Goal: Task Accomplishment & Management: Complete application form

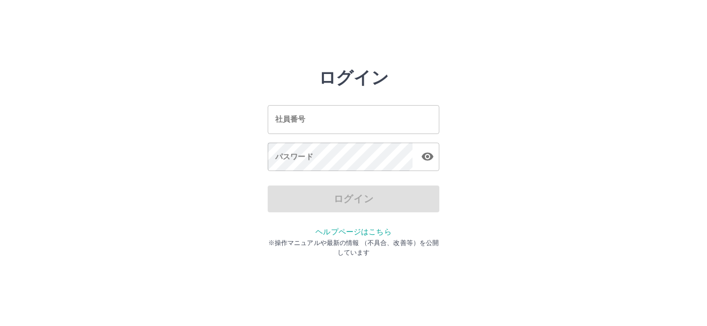
click at [364, 126] on input "社員番号" at bounding box center [354, 119] width 172 height 28
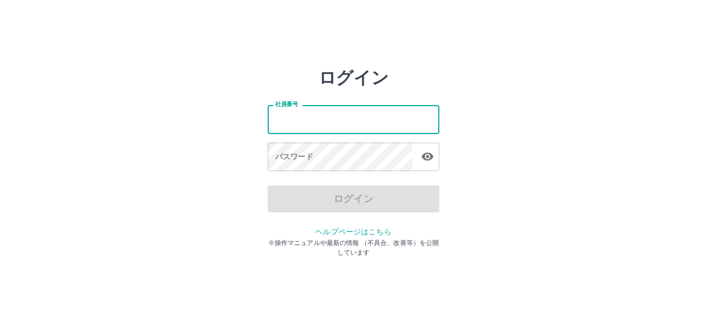
type input "*******"
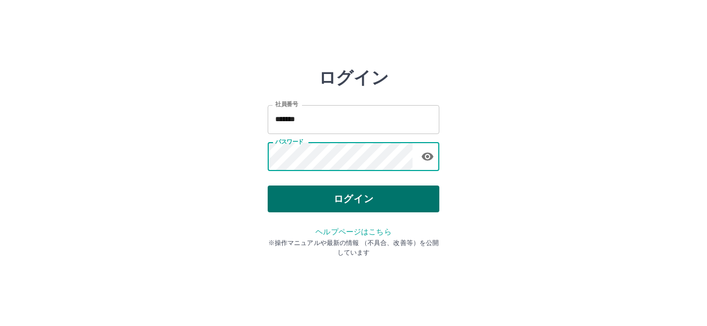
click at [341, 199] on button "ログイン" at bounding box center [354, 199] width 172 height 27
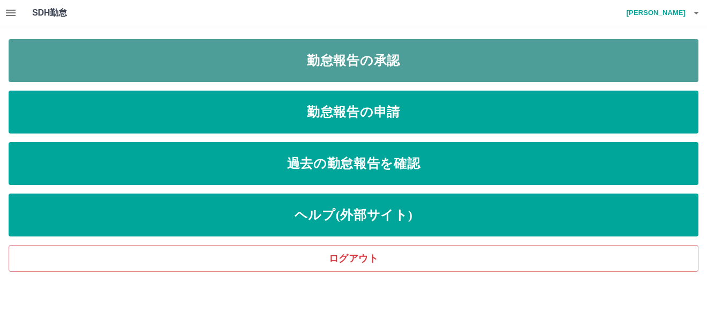
click at [365, 68] on link "勤怠報告の承認" at bounding box center [354, 60] width 690 height 43
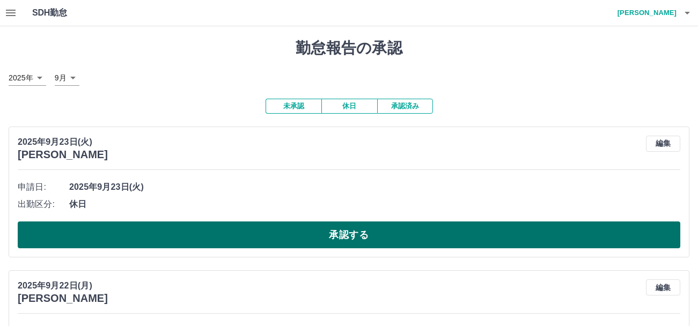
click at [336, 238] on button "承認する" at bounding box center [349, 235] width 663 height 27
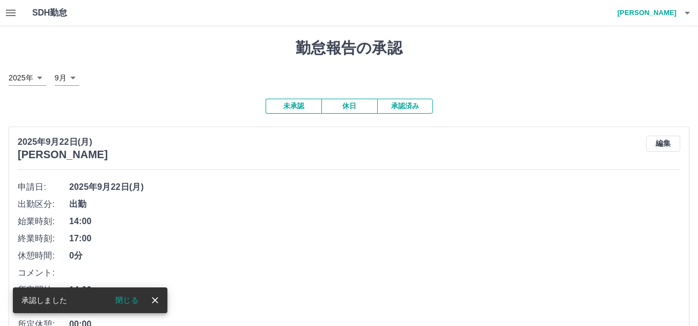
scroll to position [107, 0]
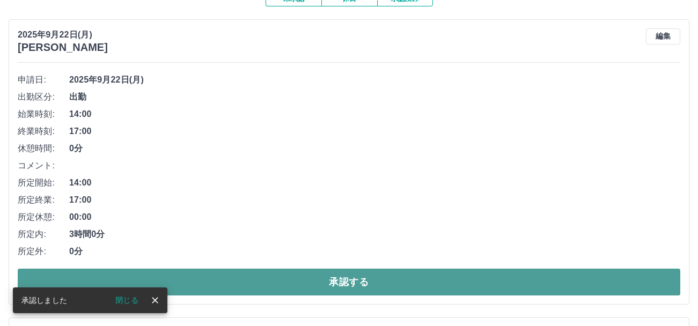
click at [335, 283] on button "承認する" at bounding box center [349, 282] width 663 height 27
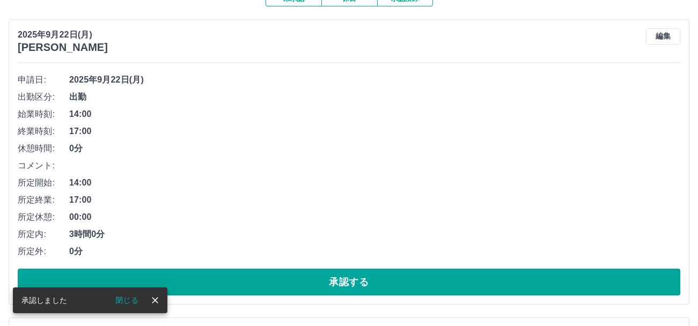
click at [335, 283] on button "承認する" at bounding box center [349, 282] width 663 height 27
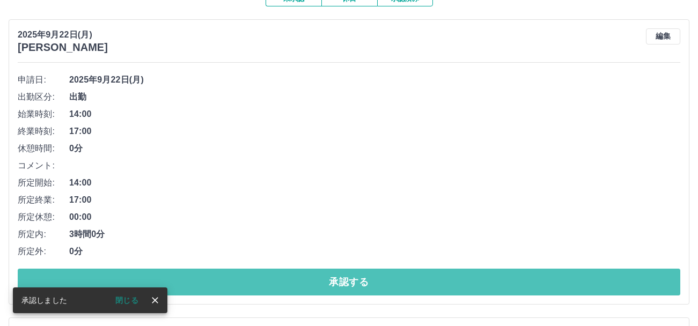
click at [335, 283] on button "承認する" at bounding box center [349, 282] width 663 height 27
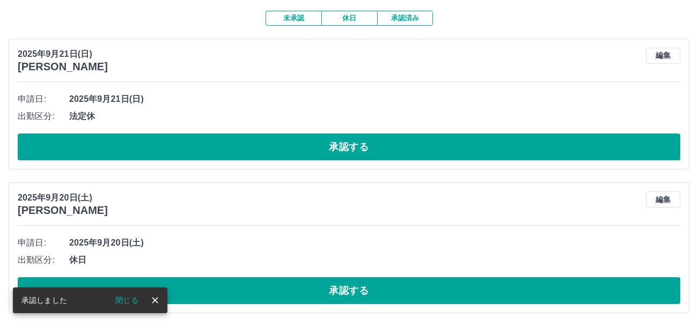
scroll to position [89, 0]
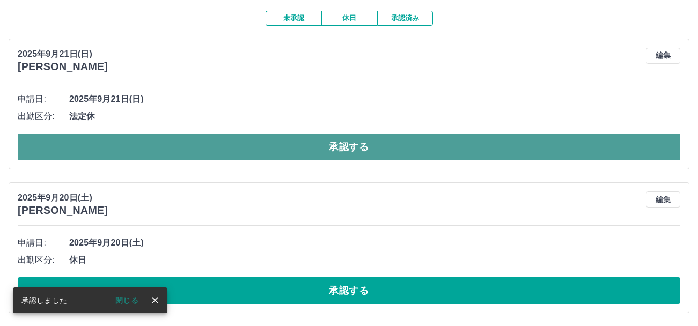
click at [341, 151] on button "承認する" at bounding box center [349, 147] width 663 height 27
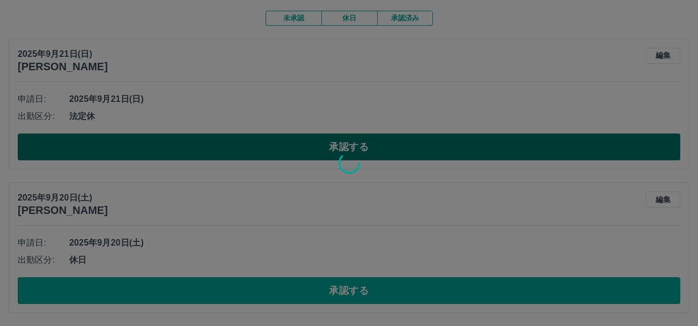
scroll to position [0, 0]
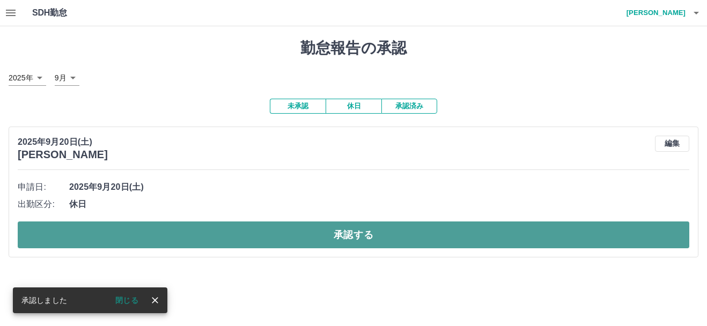
click at [346, 244] on button "承認する" at bounding box center [354, 235] width 672 height 27
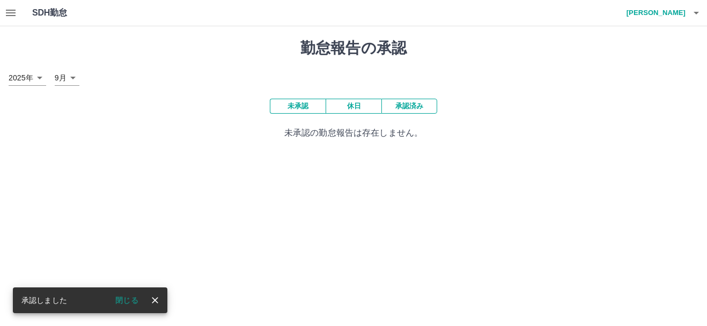
click at [14, 13] on icon "button" at bounding box center [11, 13] width 10 height 6
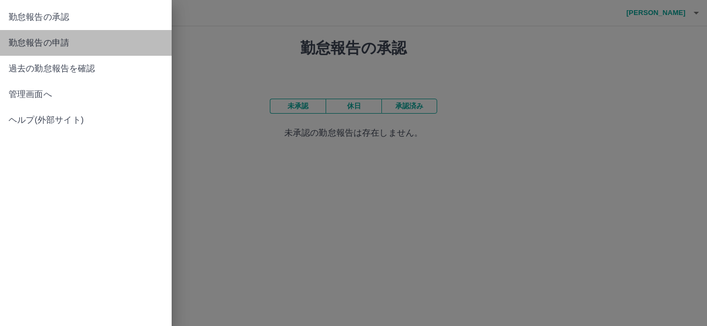
click at [52, 46] on span "勤怠報告の申請" at bounding box center [86, 42] width 155 height 13
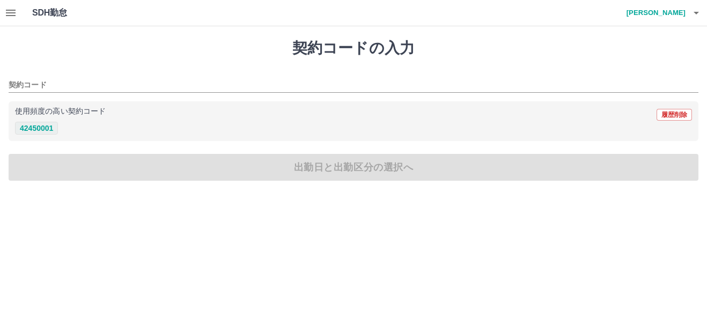
click at [38, 129] on button "42450001" at bounding box center [36, 128] width 43 height 13
type input "********"
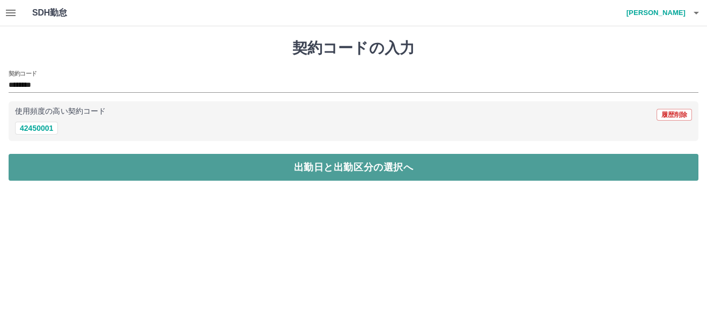
click at [326, 168] on button "出勤日と出勤区分の選択へ" at bounding box center [354, 167] width 690 height 27
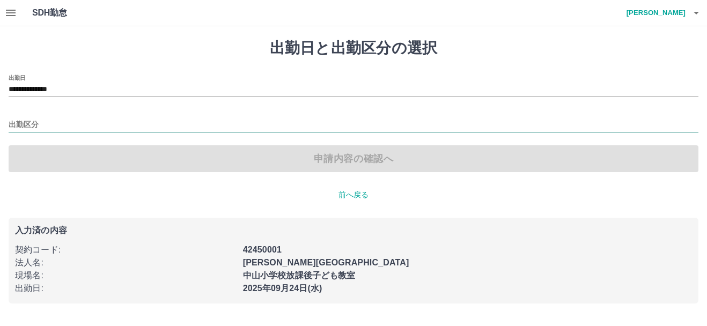
click at [57, 122] on input "出勤区分" at bounding box center [354, 125] width 690 height 13
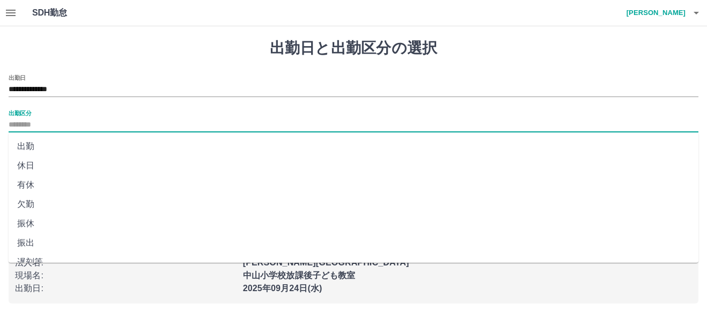
click at [31, 148] on li "出勤" at bounding box center [354, 146] width 690 height 19
type input "**"
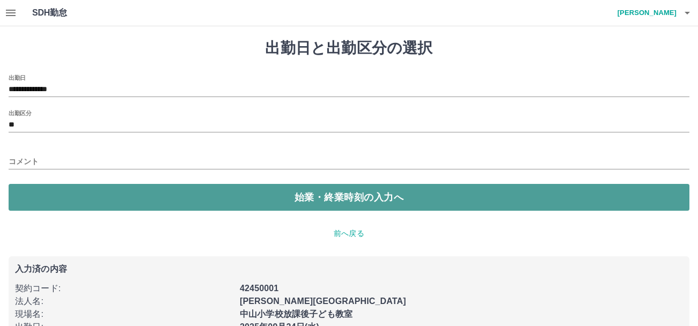
click at [363, 194] on button "始業・終業時刻の入力へ" at bounding box center [349, 197] width 681 height 27
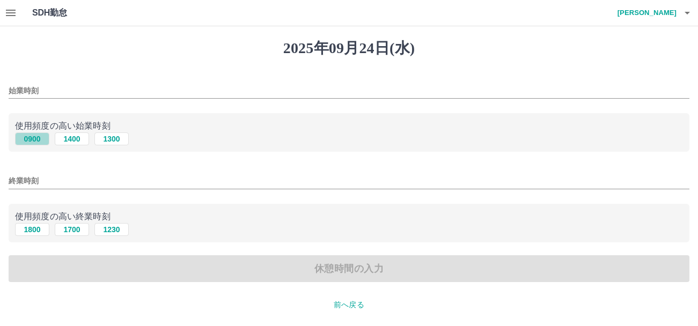
click at [33, 140] on button "0900" at bounding box center [32, 139] width 34 height 13
type input "****"
click at [32, 232] on button "1800" at bounding box center [32, 229] width 34 height 13
type input "****"
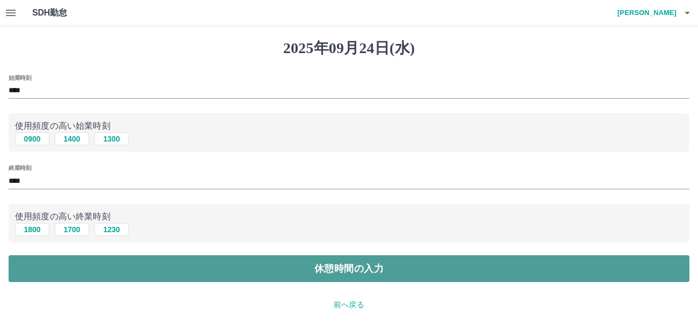
click at [331, 269] on button "休憩時間の入力" at bounding box center [349, 268] width 681 height 27
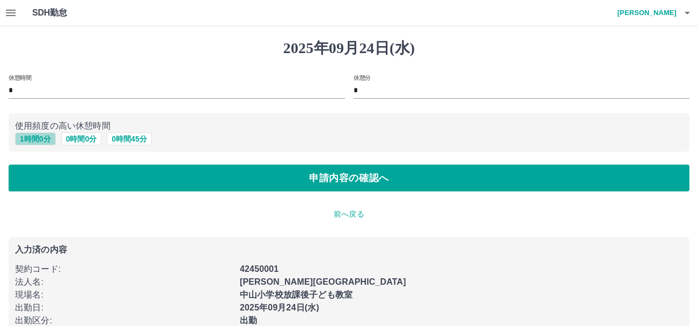
click at [36, 142] on button "1 時間 0 分" at bounding box center [35, 139] width 41 height 13
type input "*"
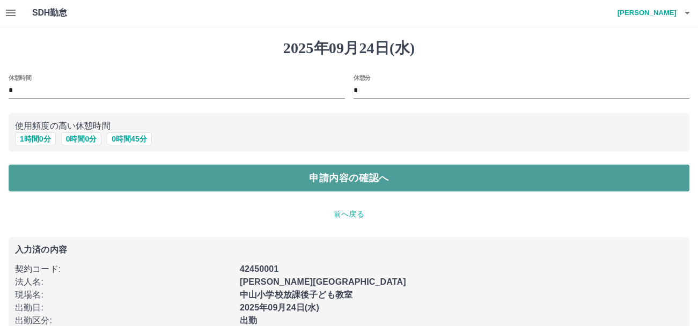
click at [346, 174] on button "申請内容の確認へ" at bounding box center [349, 178] width 681 height 27
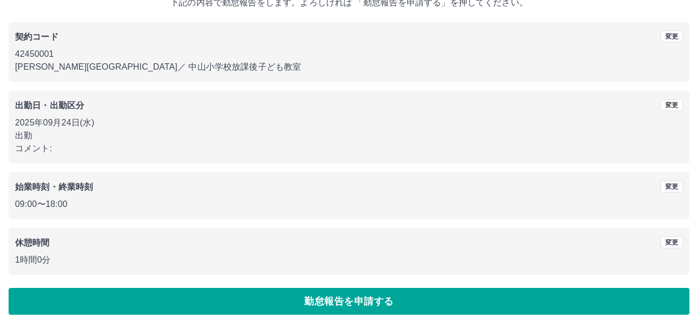
scroll to position [76, 0]
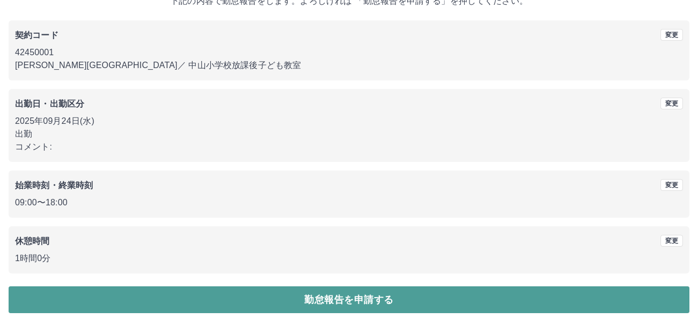
click at [356, 295] on button "勤怠報告を申請する" at bounding box center [349, 300] width 681 height 27
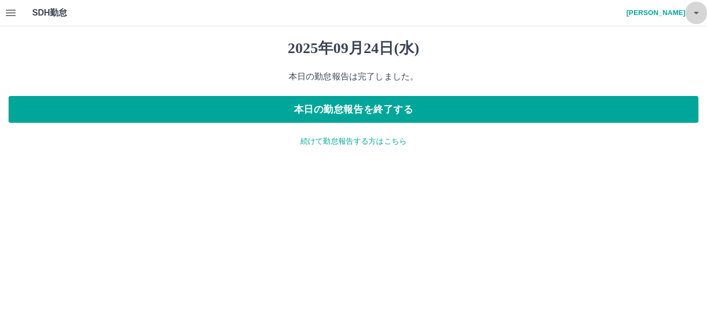
click at [697, 13] on icon "button" at bounding box center [696, 13] width 5 height 3
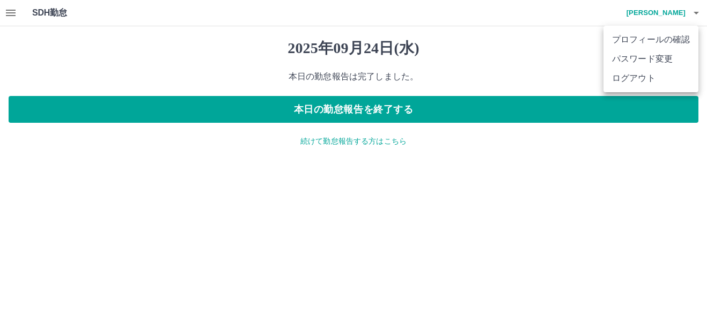
click at [332, 140] on div at bounding box center [353, 163] width 707 height 326
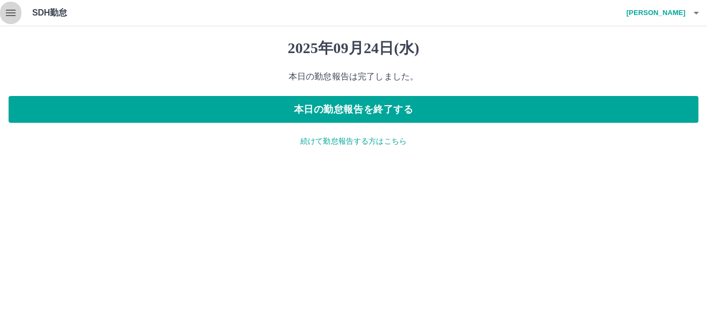
click at [3, 10] on button "button" at bounding box center [10, 13] width 21 height 26
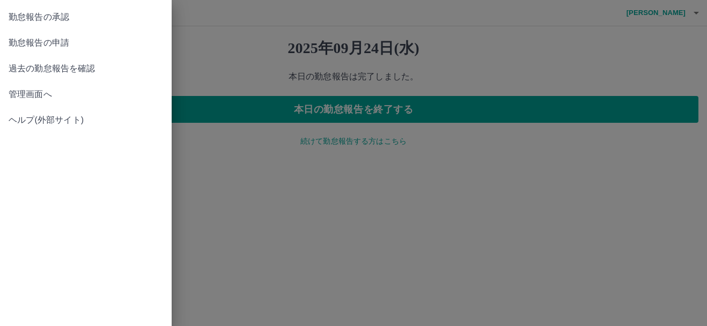
click at [45, 16] on span "勤怠報告の承認" at bounding box center [86, 17] width 155 height 13
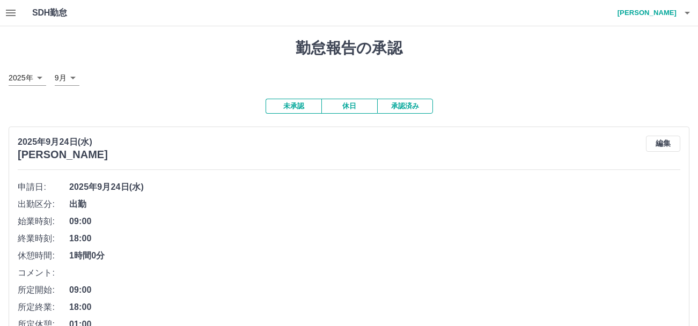
scroll to position [100, 0]
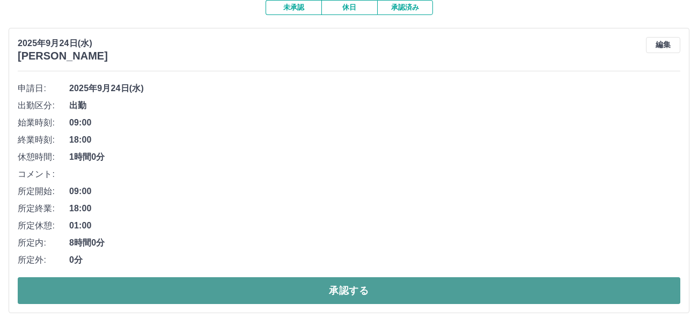
click at [300, 302] on button "承認する" at bounding box center [349, 291] width 663 height 27
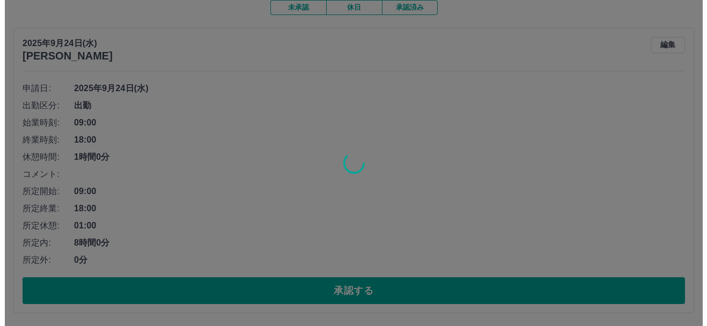
scroll to position [0, 0]
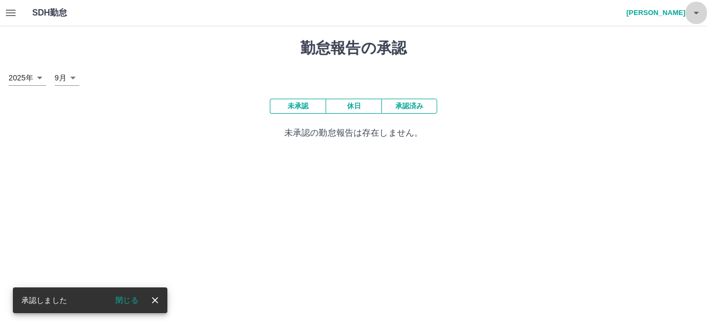
click at [697, 12] on icon "button" at bounding box center [696, 13] width 5 height 3
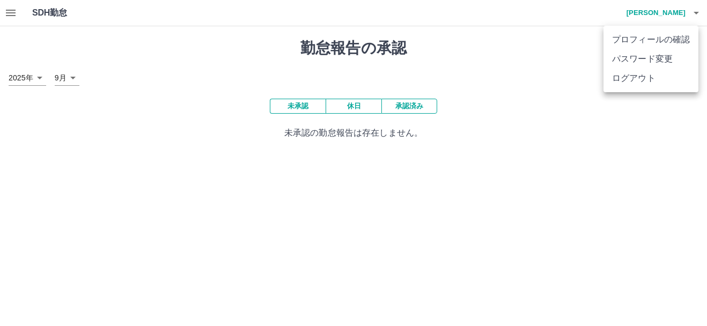
click at [666, 85] on li "ログアウト" at bounding box center [651, 78] width 95 height 19
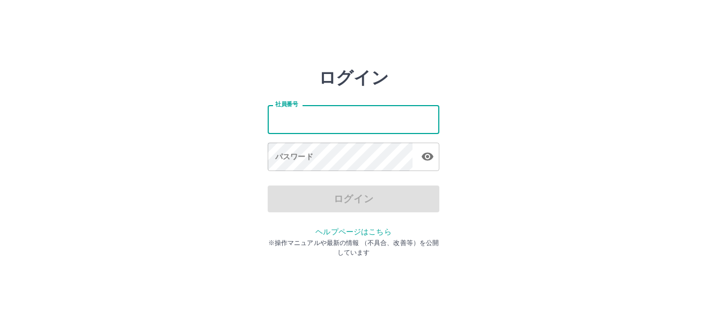
click at [318, 123] on input "社員番号" at bounding box center [354, 119] width 172 height 28
type input "*******"
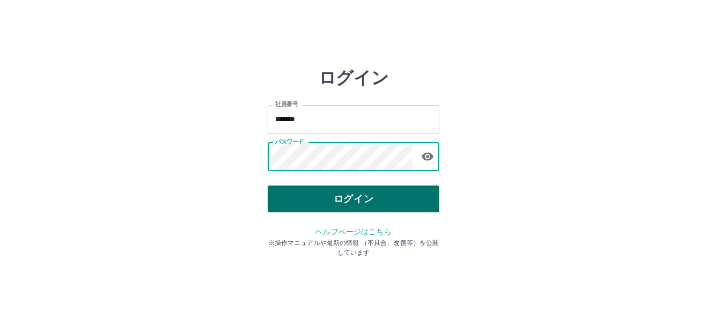
click at [367, 201] on button "ログイン" at bounding box center [354, 199] width 172 height 27
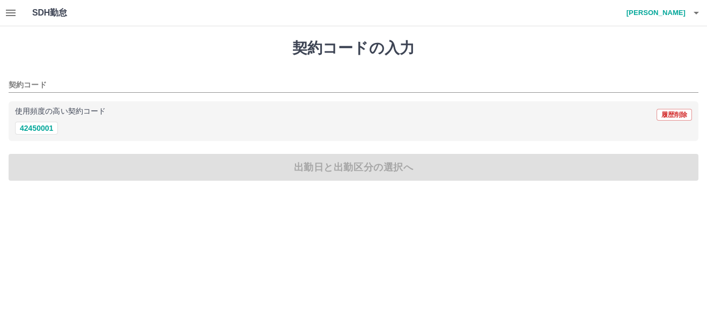
click at [14, 11] on icon "button" at bounding box center [10, 12] width 13 height 13
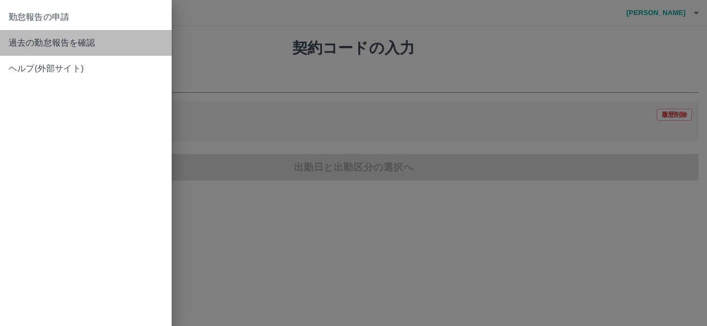
click at [55, 45] on span "過去の勤怠報告を確認" at bounding box center [86, 42] width 155 height 13
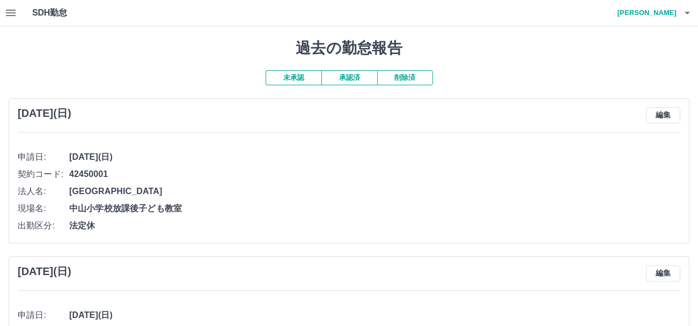
click at [342, 77] on button "承認済" at bounding box center [350, 77] width 56 height 15
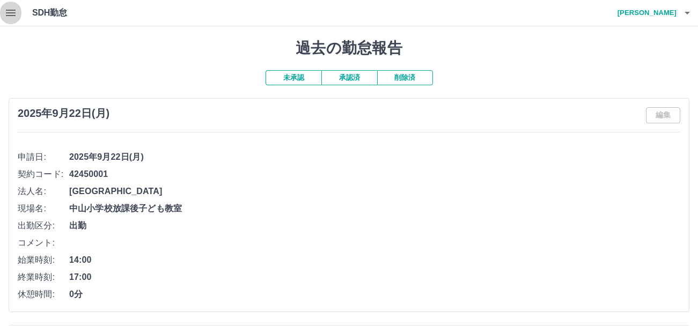
click at [6, 12] on icon "button" at bounding box center [11, 13] width 10 height 6
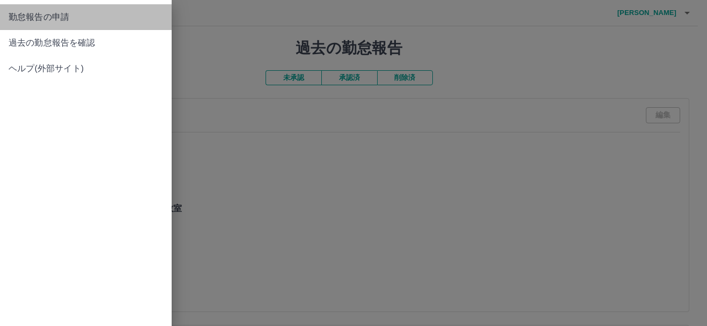
click at [37, 22] on span "勤怠報告の申請" at bounding box center [86, 17] width 155 height 13
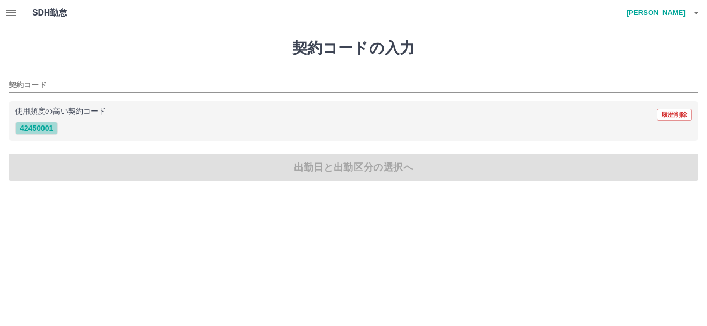
click at [53, 125] on button "42450001" at bounding box center [36, 128] width 43 height 13
type input "********"
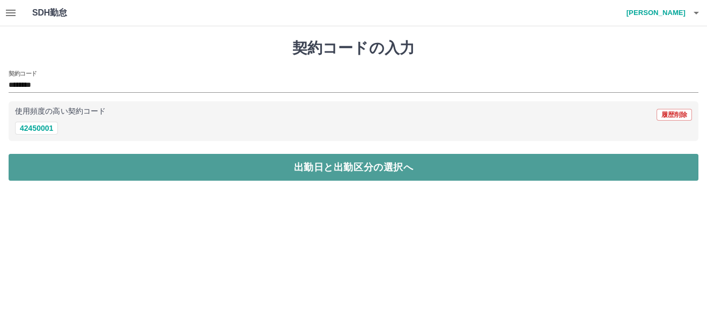
click at [312, 173] on button "出勤日と出勤区分の選択へ" at bounding box center [354, 167] width 690 height 27
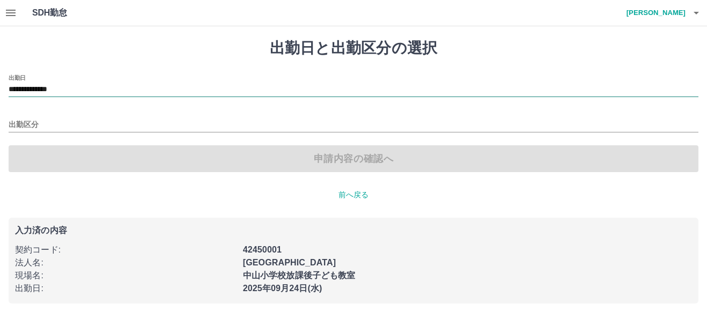
click at [85, 90] on input "**********" at bounding box center [354, 89] width 690 height 13
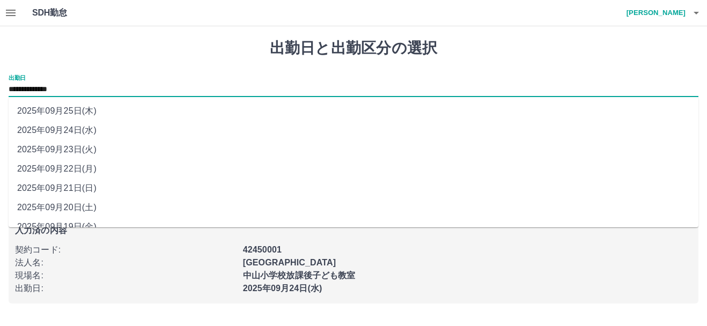
click at [98, 152] on li "2025年09月23日(火)" at bounding box center [354, 149] width 690 height 19
type input "**********"
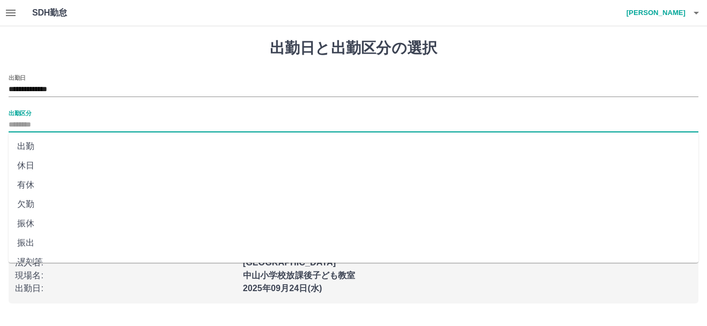
click at [59, 123] on input "出勤区分" at bounding box center [354, 125] width 690 height 13
click at [45, 162] on li "休日" at bounding box center [354, 165] width 690 height 19
type input "**"
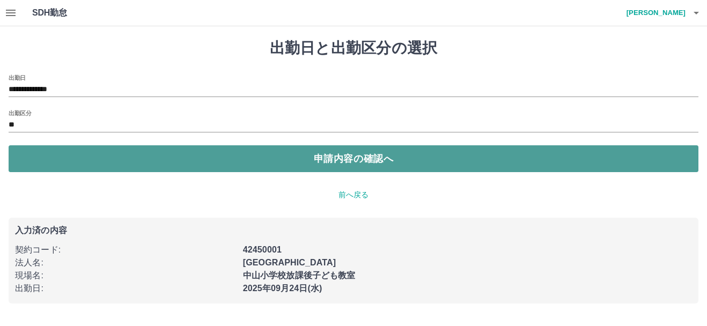
click at [363, 163] on button "申請内容の確認へ" at bounding box center [354, 158] width 690 height 27
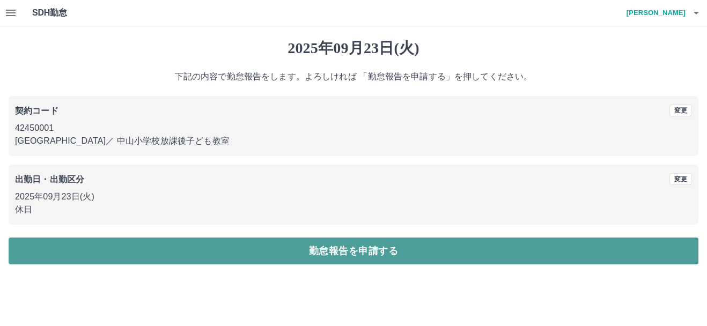
click at [324, 258] on button "勤怠報告を申請する" at bounding box center [354, 251] width 690 height 27
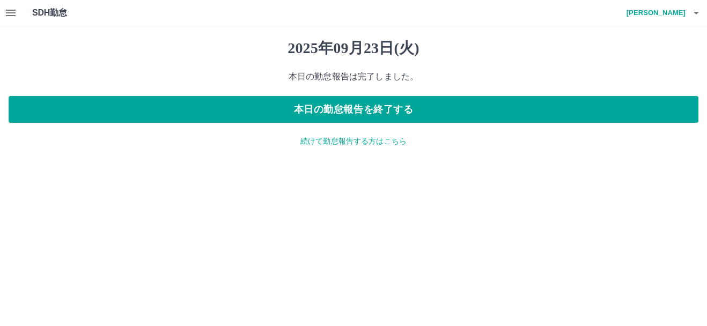
click at [348, 143] on p "続けて勤怠報告する方はこちら" at bounding box center [354, 141] width 690 height 11
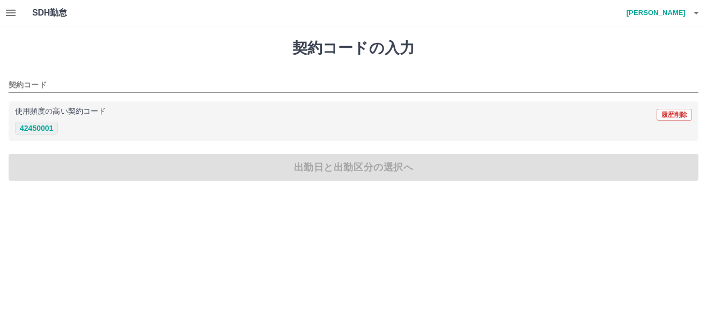
click at [21, 125] on button "42450001" at bounding box center [36, 128] width 43 height 13
type input "********"
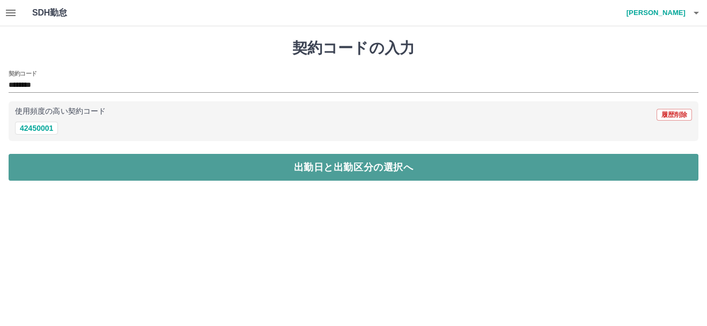
click at [393, 174] on button "出勤日と出勤区分の選択へ" at bounding box center [354, 167] width 690 height 27
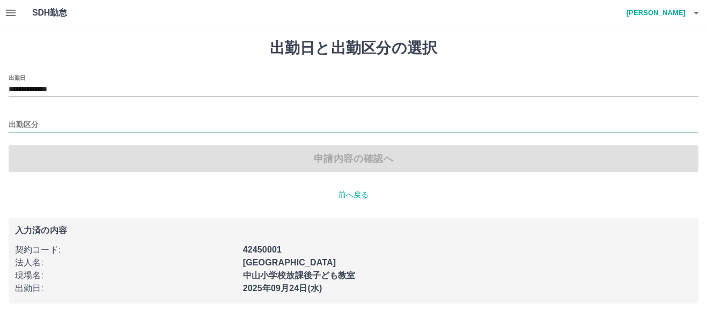
click at [43, 123] on input "出勤区分" at bounding box center [354, 125] width 690 height 13
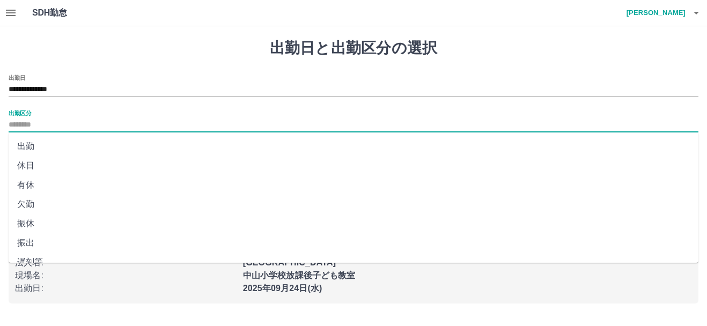
click at [696, 12] on icon "button" at bounding box center [696, 13] width 5 height 3
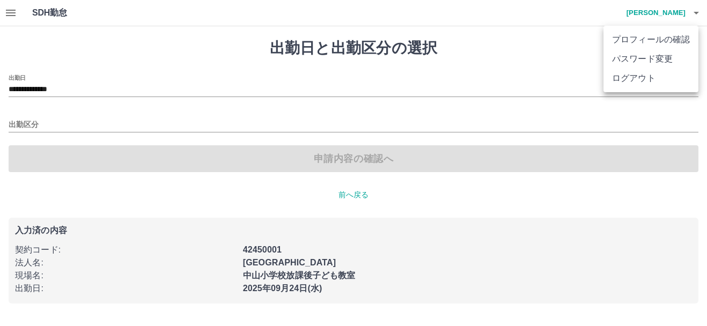
click at [499, 55] on div at bounding box center [353, 163] width 707 height 326
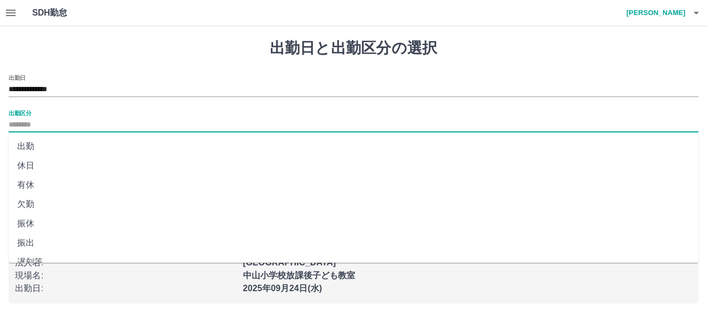
click at [42, 124] on input "出勤区分" at bounding box center [354, 125] width 690 height 13
click at [40, 190] on li "有休" at bounding box center [354, 185] width 690 height 19
type input "**"
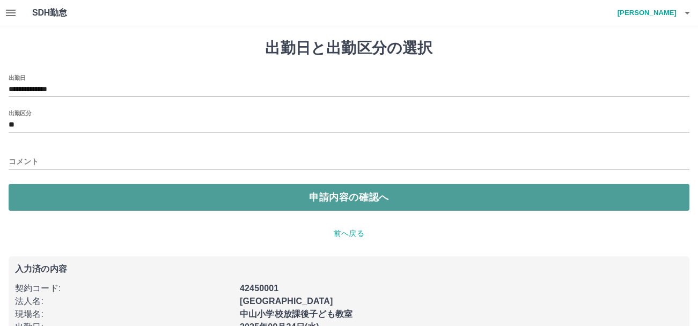
click at [329, 200] on button "申請内容の確認へ" at bounding box center [349, 197] width 681 height 27
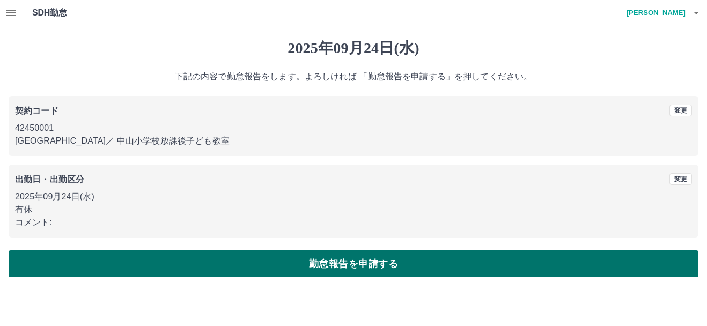
click at [346, 269] on button "勤怠報告を申請する" at bounding box center [354, 264] width 690 height 27
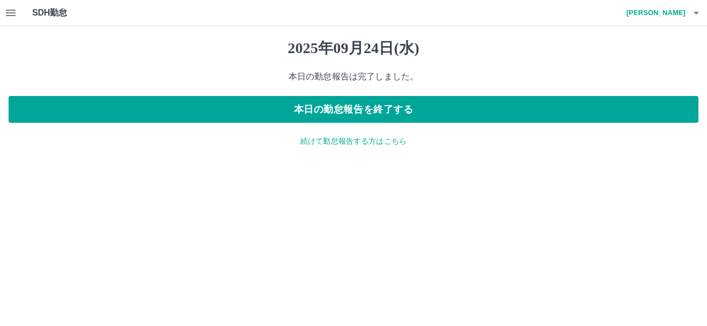
click at [359, 143] on p "続けて勤怠報告する方はこちら" at bounding box center [354, 141] width 690 height 11
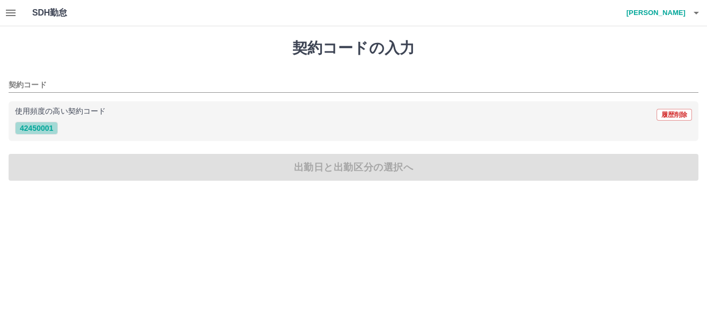
click at [54, 129] on button "42450001" at bounding box center [36, 128] width 43 height 13
type input "********"
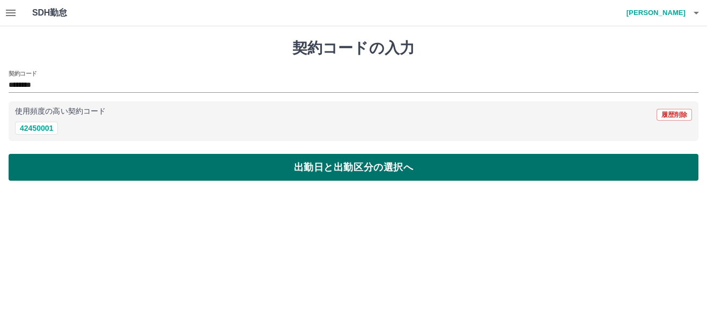
click at [331, 174] on button "出勤日と出勤区分の選択へ" at bounding box center [354, 167] width 690 height 27
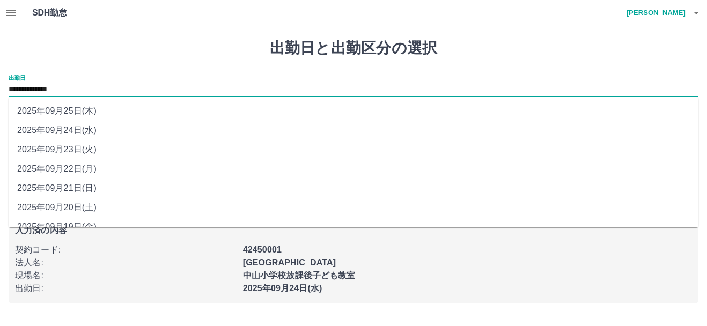
click at [94, 91] on input "**********" at bounding box center [354, 89] width 690 height 13
click at [98, 120] on li "2025年09月25日(木)" at bounding box center [354, 110] width 690 height 19
type input "**********"
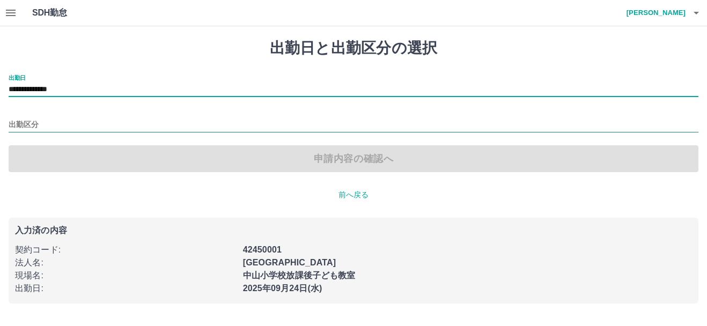
click at [56, 129] on input "出勤区分" at bounding box center [354, 125] width 690 height 13
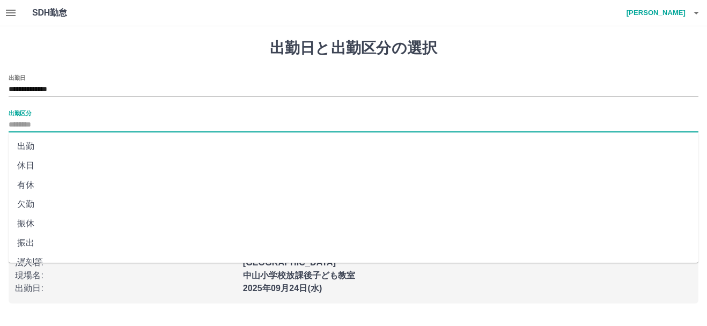
click at [33, 191] on li "有休" at bounding box center [354, 185] width 690 height 19
type input "**"
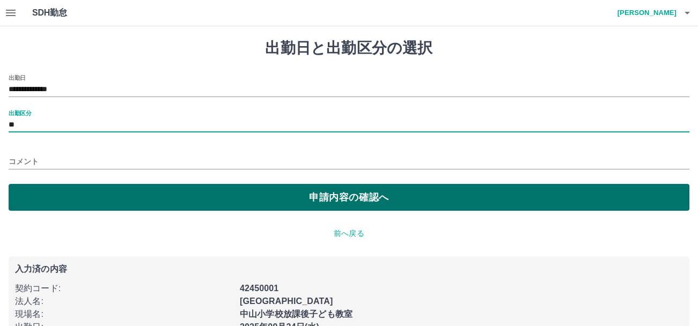
click at [357, 200] on button "申請内容の確認へ" at bounding box center [349, 197] width 681 height 27
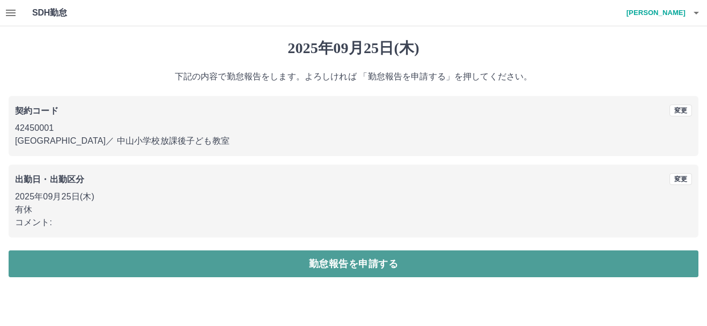
click at [317, 266] on button "勤怠報告を申請する" at bounding box center [354, 264] width 690 height 27
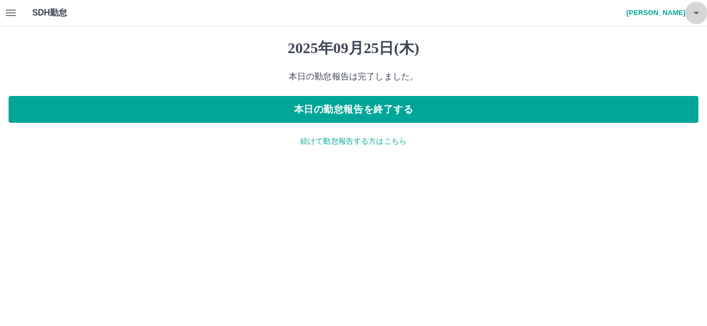
click at [696, 13] on icon "button" at bounding box center [696, 13] width 5 height 3
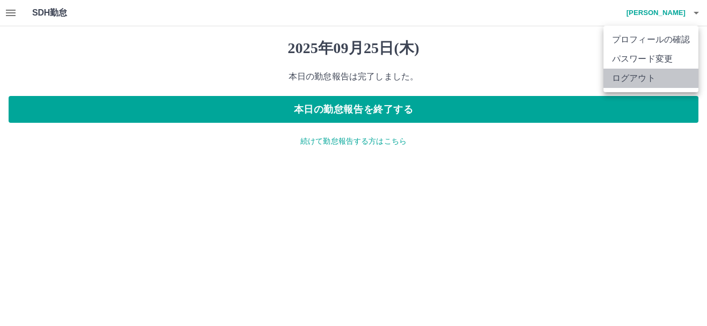
click at [650, 78] on li "ログアウト" at bounding box center [651, 78] width 95 height 19
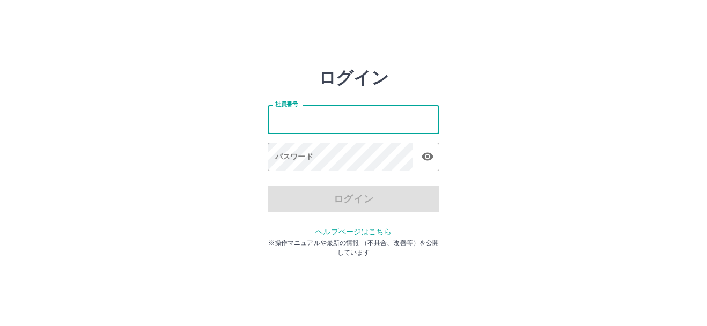
click at [337, 122] on input "社員番号" at bounding box center [354, 119] width 172 height 28
type input "*******"
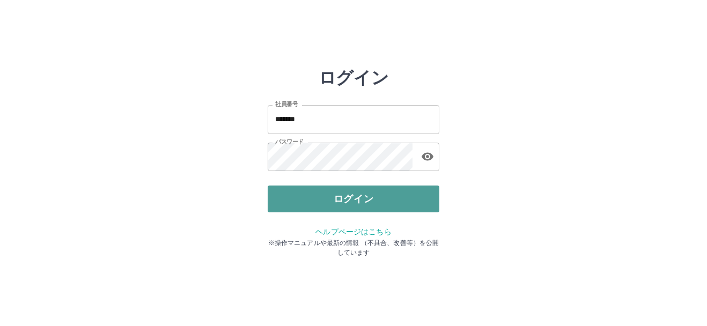
click at [374, 195] on button "ログイン" at bounding box center [354, 199] width 172 height 27
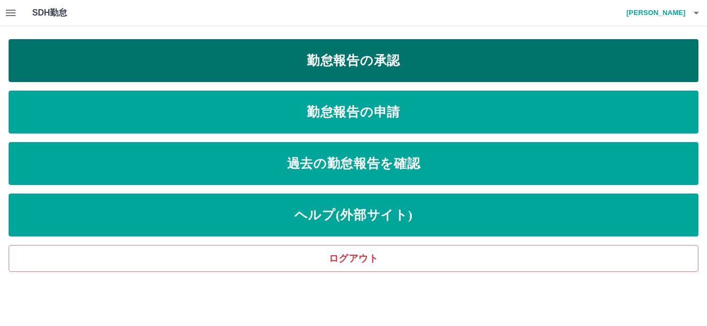
click at [359, 53] on link "勤怠報告の承認" at bounding box center [354, 60] width 690 height 43
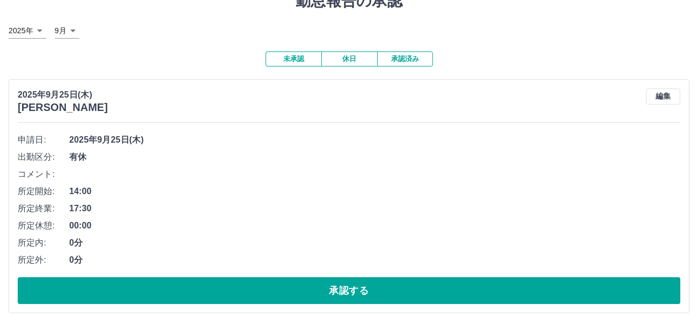
scroll to position [107, 0]
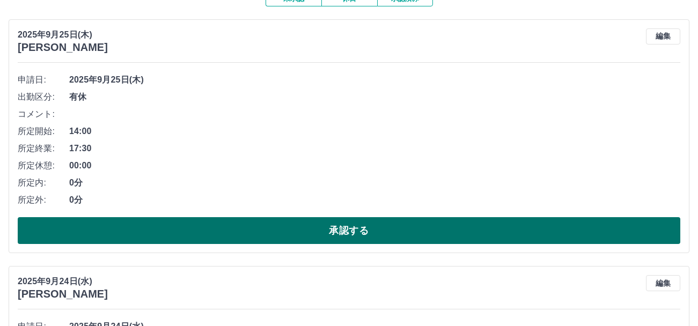
click at [327, 234] on button "承認する" at bounding box center [349, 230] width 663 height 27
click at [370, 229] on button "承認する" at bounding box center [349, 230] width 663 height 27
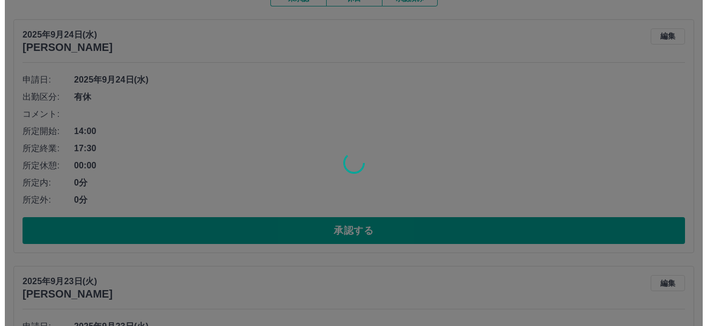
scroll to position [0, 0]
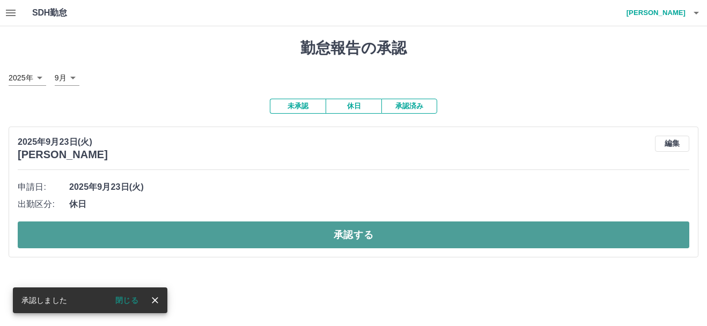
click at [370, 234] on button "承認する" at bounding box center [354, 235] width 672 height 27
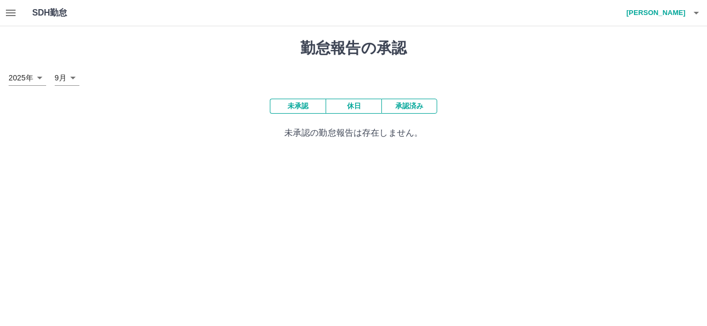
click at [699, 10] on icon "button" at bounding box center [696, 12] width 13 height 13
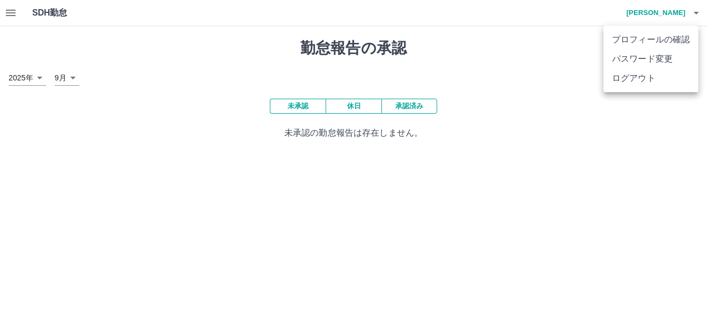
click at [652, 85] on li "ログアウト" at bounding box center [651, 78] width 95 height 19
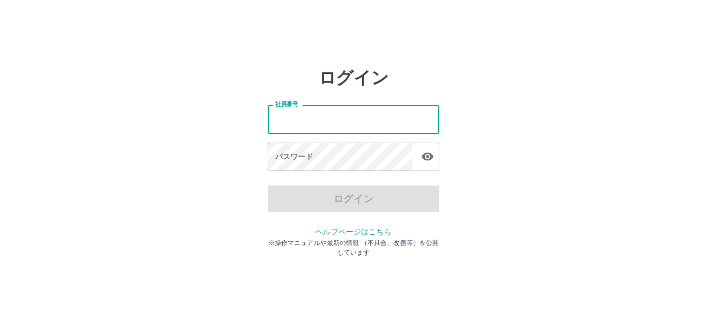
click at [341, 122] on input "社員番号" at bounding box center [354, 119] width 172 height 28
type input "*******"
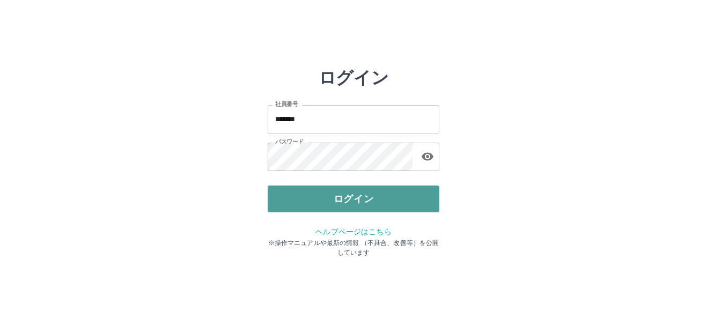
click at [364, 207] on button "ログイン" at bounding box center [354, 199] width 172 height 27
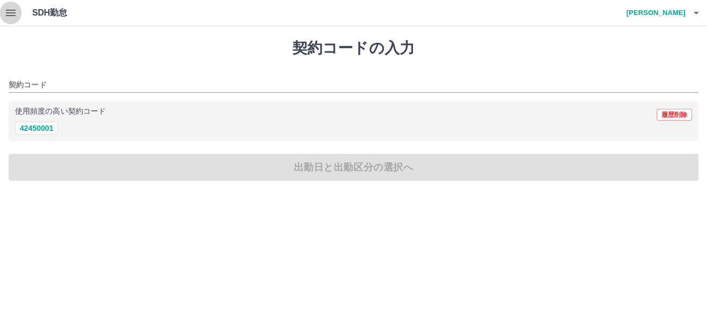
click at [8, 7] on icon "button" at bounding box center [10, 12] width 13 height 13
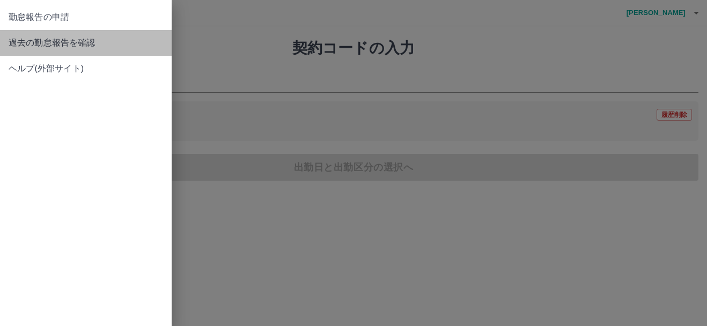
click at [42, 41] on span "過去の勤怠報告を確認" at bounding box center [86, 42] width 155 height 13
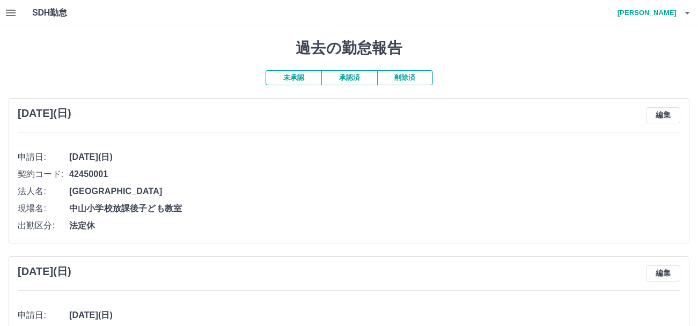
click at [359, 78] on button "承認済" at bounding box center [350, 77] width 56 height 15
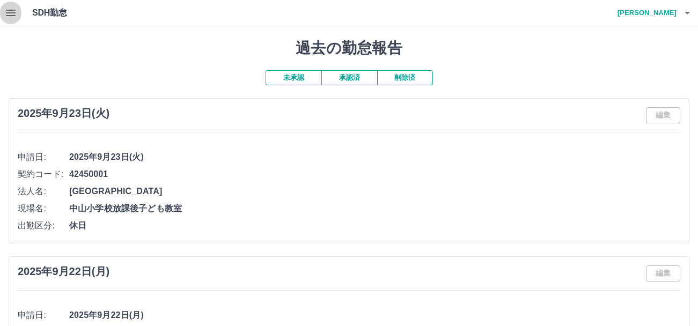
click at [6, 11] on icon "button" at bounding box center [10, 12] width 13 height 13
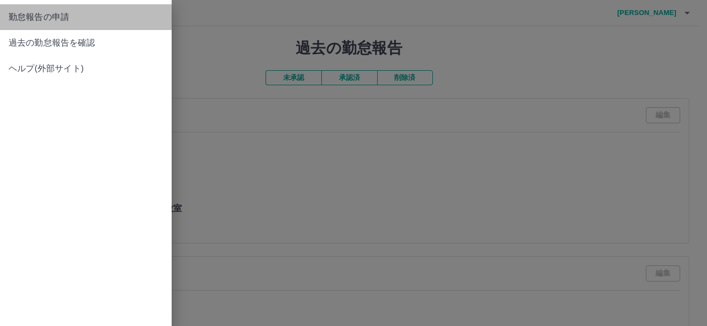
click at [67, 16] on span "勤怠報告の申請" at bounding box center [86, 17] width 155 height 13
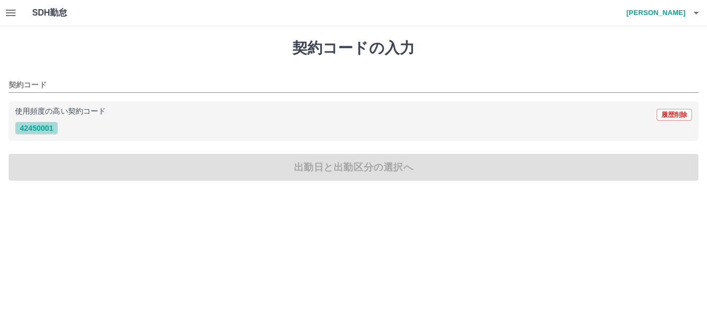
click at [49, 129] on button "42450001" at bounding box center [36, 128] width 43 height 13
type input "********"
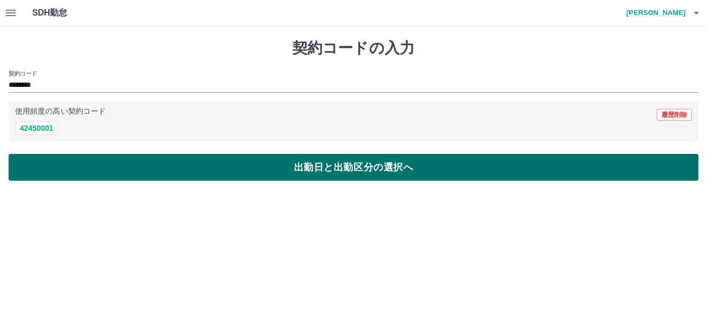
click at [290, 173] on button "出勤日と出勤区分の選択へ" at bounding box center [354, 167] width 690 height 27
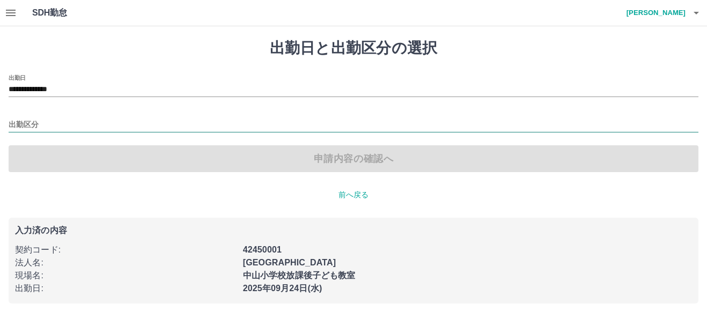
click at [63, 122] on input "出勤区分" at bounding box center [354, 125] width 690 height 13
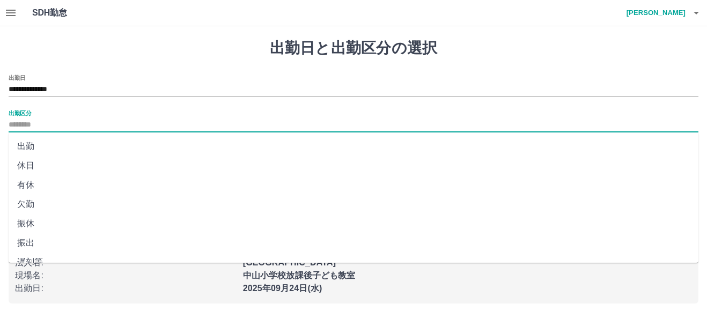
click at [52, 170] on li "休日" at bounding box center [354, 165] width 690 height 19
type input "**"
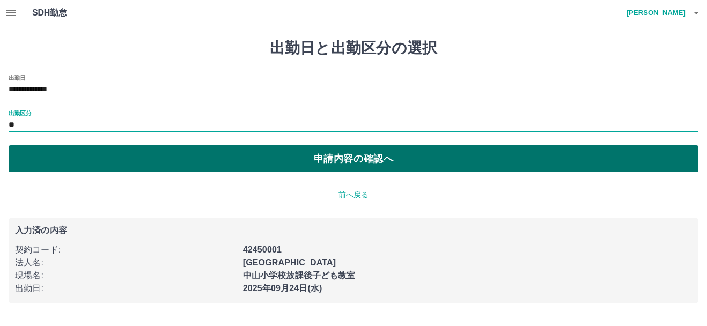
click at [291, 159] on button "申請内容の確認へ" at bounding box center [354, 158] width 690 height 27
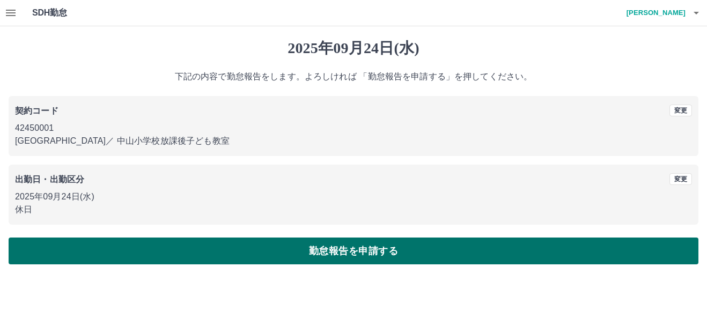
click at [288, 257] on button "勤怠報告を申請する" at bounding box center [354, 251] width 690 height 27
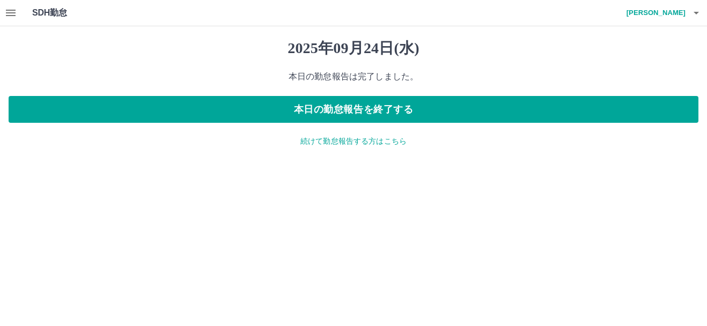
click at [367, 142] on p "続けて勤怠報告する方はこちら" at bounding box center [354, 141] width 690 height 11
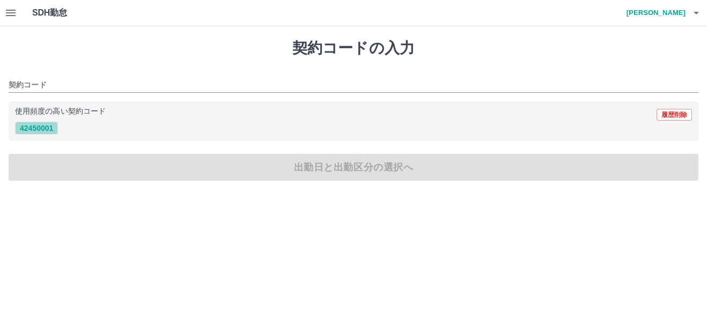
click at [31, 129] on button "42450001" at bounding box center [36, 128] width 43 height 13
type input "********"
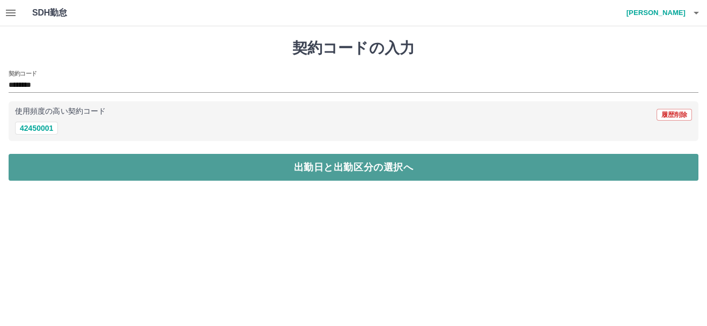
click at [334, 167] on button "出勤日と出勤区分の選択へ" at bounding box center [354, 167] width 690 height 27
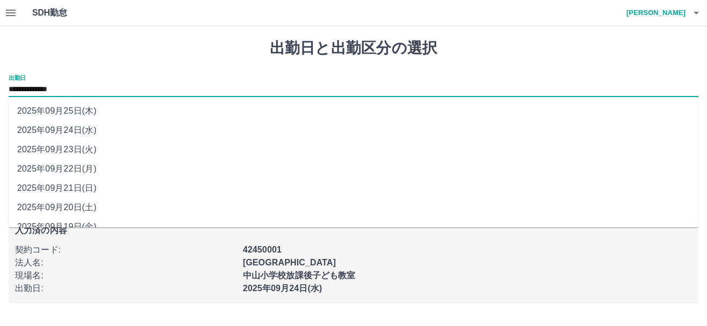
click at [91, 87] on input "**********" at bounding box center [354, 89] width 690 height 13
click at [101, 113] on li "2025年09月25日(木)" at bounding box center [354, 110] width 690 height 19
type input "**********"
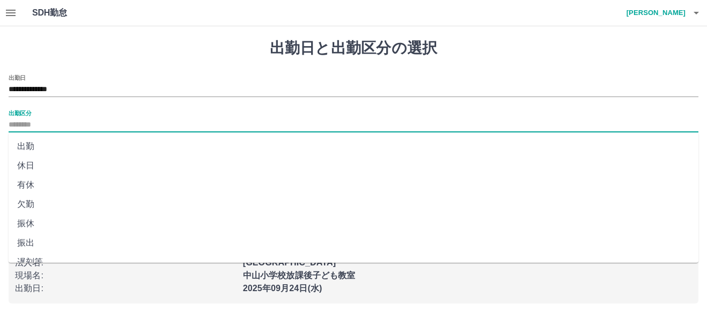
click at [81, 121] on input "出勤区分" at bounding box center [354, 125] width 690 height 13
click at [41, 169] on li "休日" at bounding box center [354, 165] width 690 height 19
type input "**"
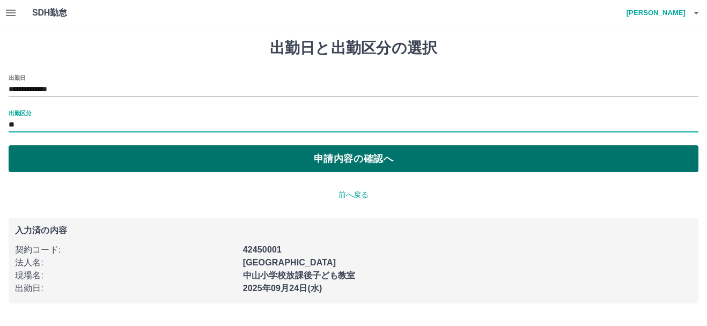
click at [369, 166] on button "申請内容の確認へ" at bounding box center [354, 158] width 690 height 27
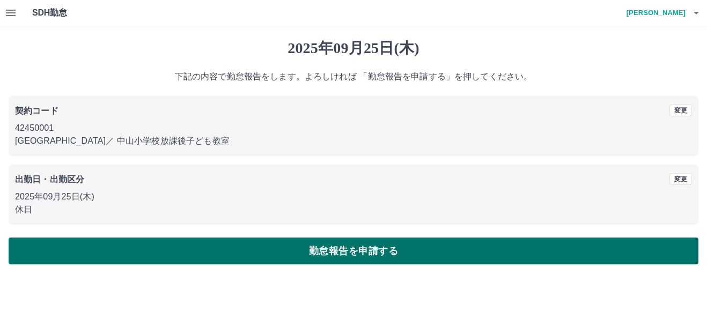
click at [396, 253] on button "勤怠報告を申請する" at bounding box center [354, 251] width 690 height 27
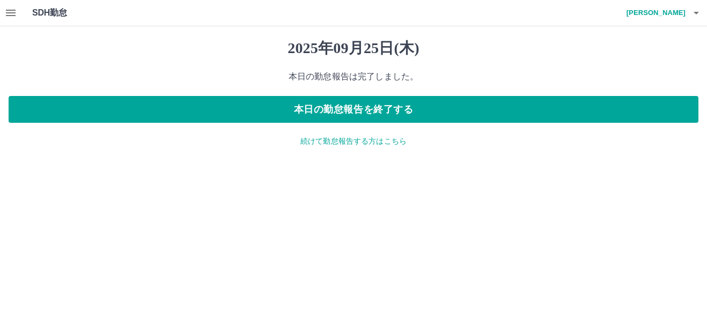
click at [693, 11] on icon "button" at bounding box center [696, 12] width 13 height 13
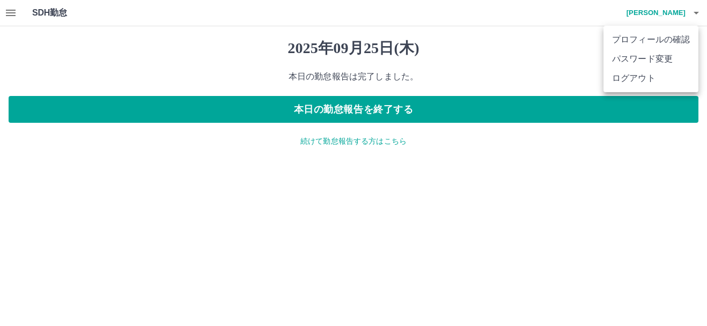
click at [627, 79] on li "ログアウト" at bounding box center [651, 78] width 95 height 19
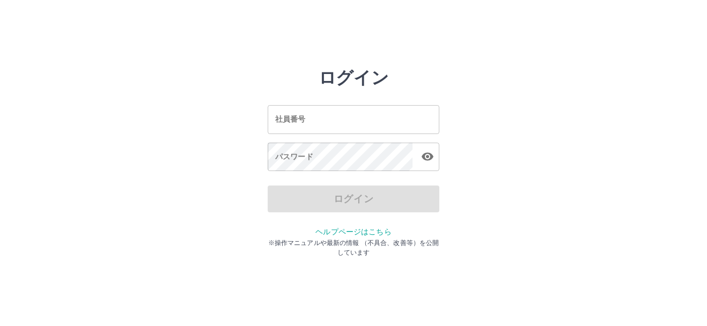
click at [338, 122] on input "社員番号" at bounding box center [354, 119] width 172 height 28
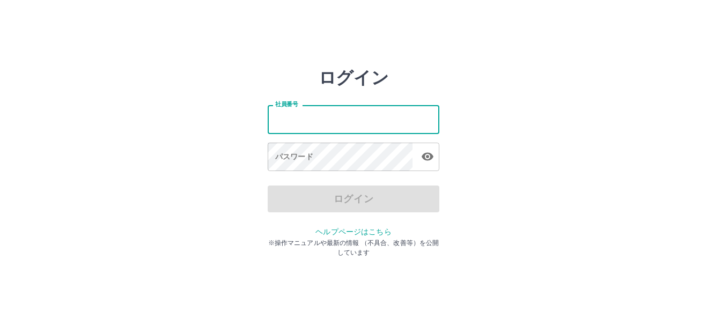
type input "*******"
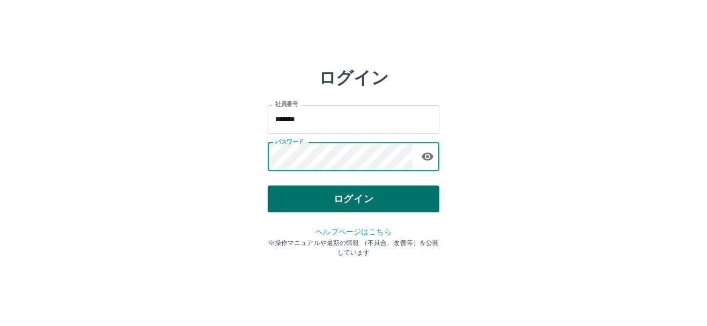
click at [325, 204] on button "ログイン" at bounding box center [354, 199] width 172 height 27
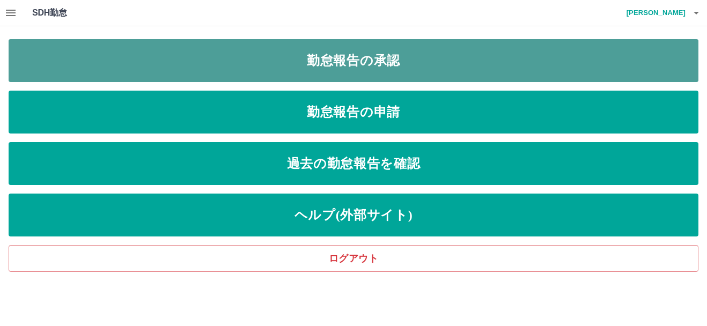
click at [371, 53] on link "勤怠報告の承認" at bounding box center [354, 60] width 690 height 43
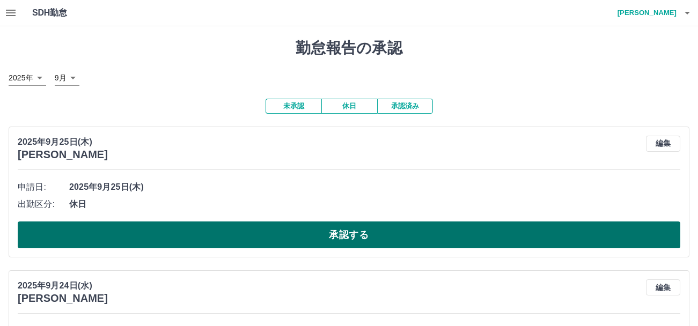
click at [345, 239] on button "承認する" at bounding box center [349, 235] width 663 height 27
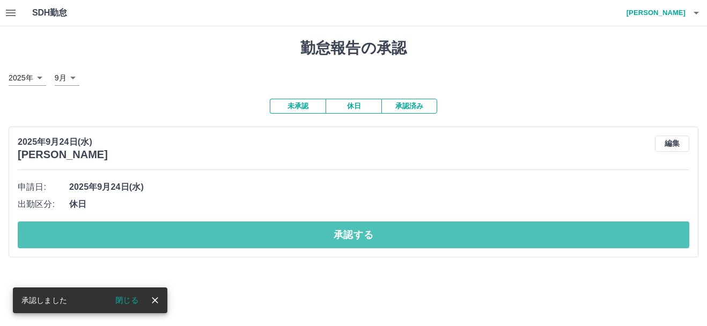
click at [345, 239] on button "承認する" at bounding box center [354, 235] width 672 height 27
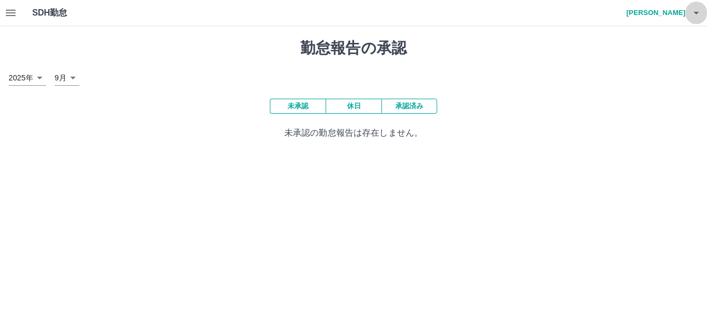
click at [697, 12] on icon "button" at bounding box center [696, 13] width 5 height 3
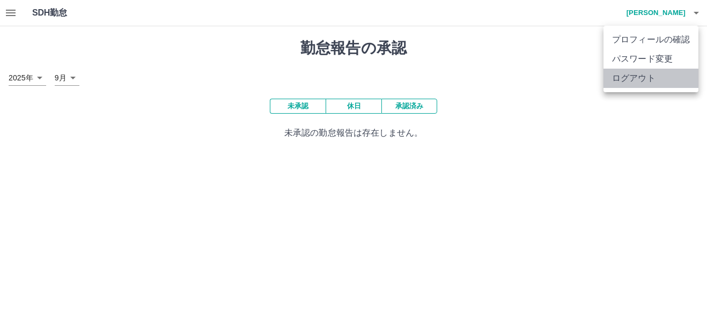
click at [630, 84] on li "ログアウト" at bounding box center [651, 78] width 95 height 19
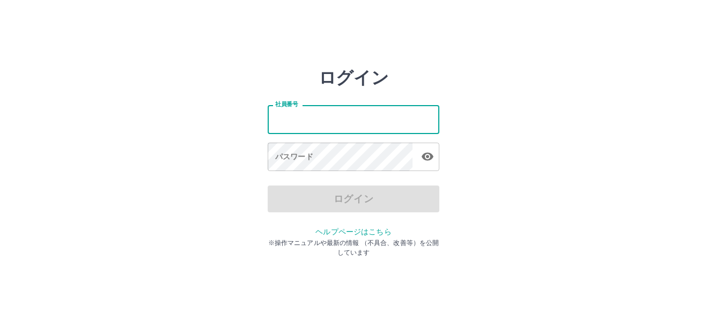
click at [325, 120] on input "社員番号" at bounding box center [354, 119] width 172 height 28
type input "*******"
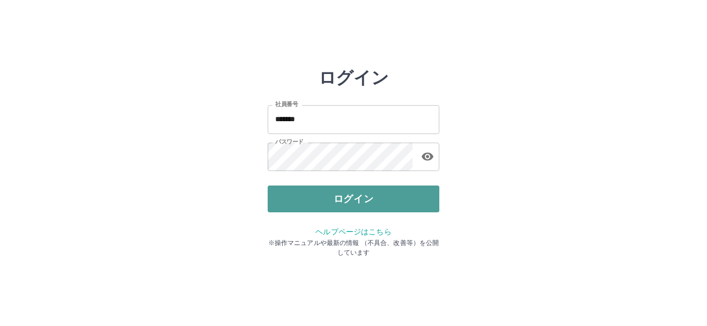
click at [379, 198] on button "ログイン" at bounding box center [354, 199] width 172 height 27
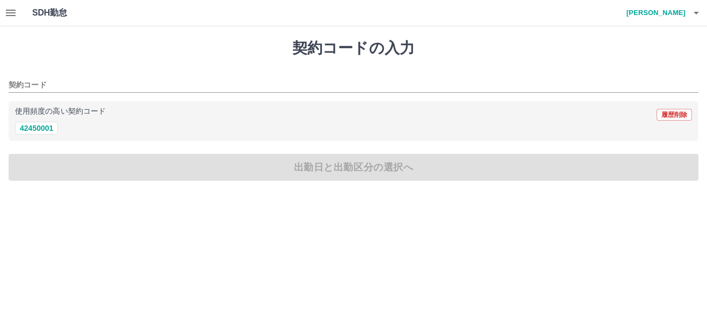
click at [9, 19] on icon "button" at bounding box center [10, 12] width 13 height 13
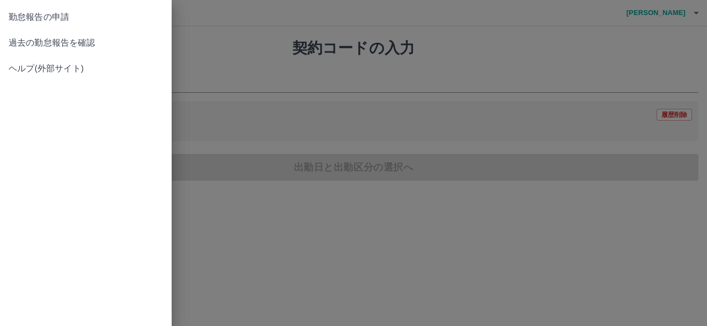
click at [60, 46] on span "過去の勤怠報告を確認" at bounding box center [86, 42] width 155 height 13
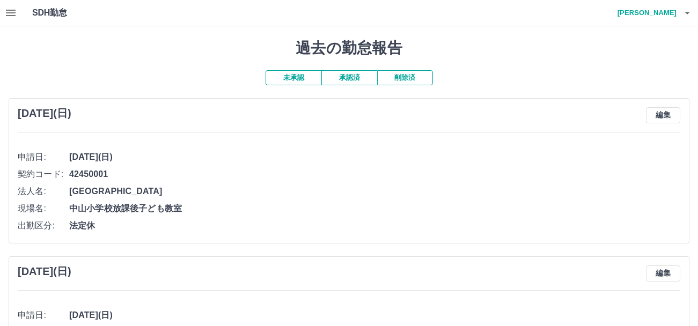
click at [348, 74] on button "承認済" at bounding box center [350, 77] width 56 height 15
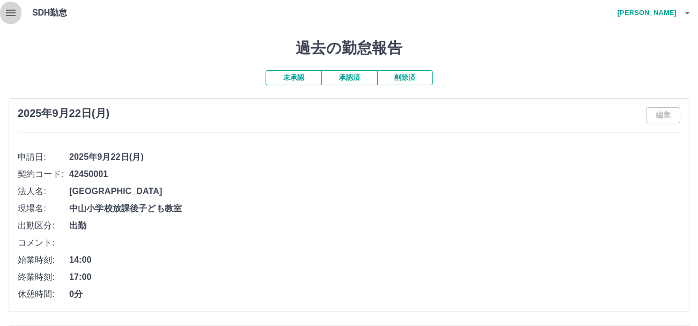
click at [12, 13] on icon "button" at bounding box center [11, 13] width 10 height 6
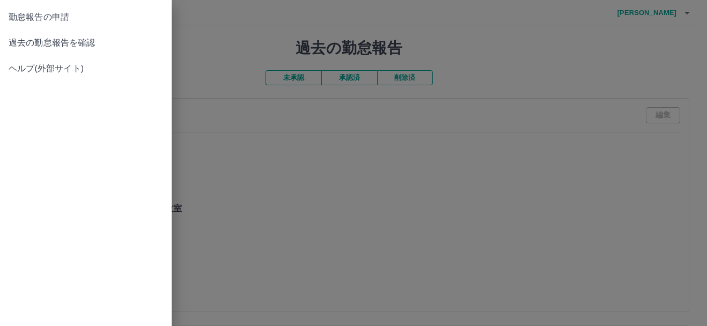
click at [398, 226] on div at bounding box center [353, 163] width 707 height 326
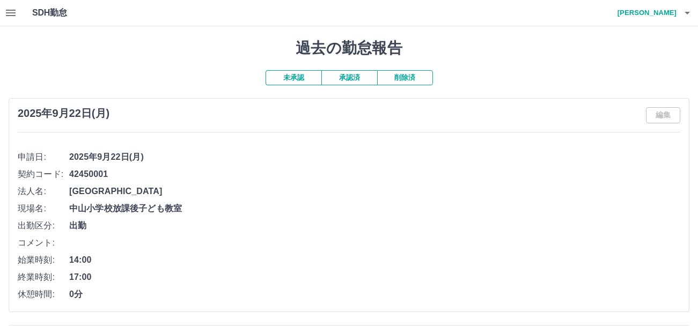
click at [13, 14] on icon "button" at bounding box center [10, 12] width 13 height 13
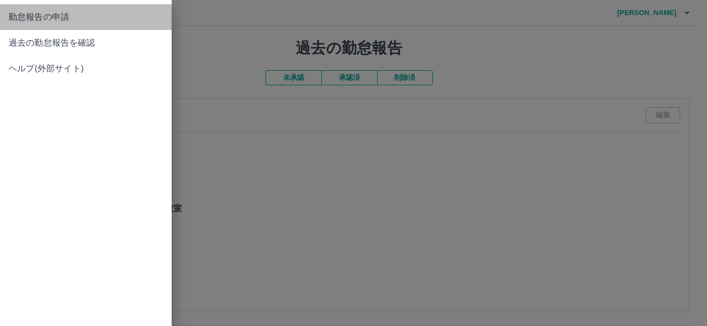
click at [69, 20] on span "勤怠報告の申請" at bounding box center [86, 17] width 155 height 13
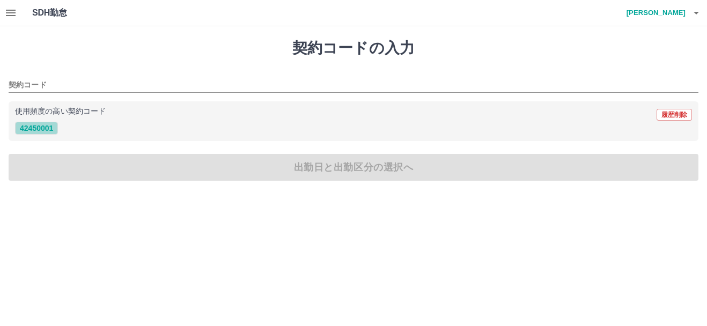
click at [46, 125] on button "42450001" at bounding box center [36, 128] width 43 height 13
type input "********"
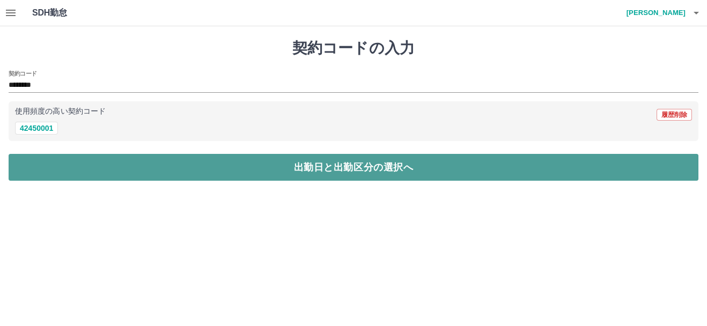
click at [322, 167] on button "出勤日と出勤区分の選択へ" at bounding box center [354, 167] width 690 height 27
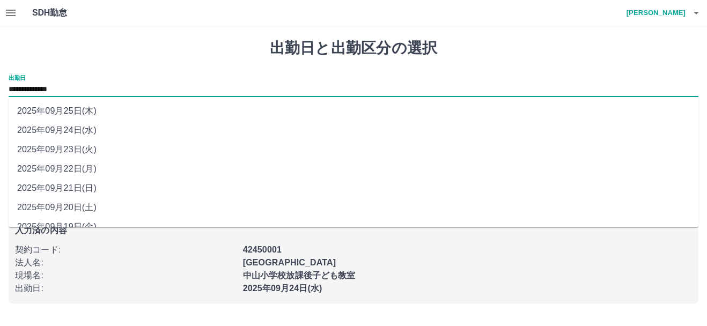
click at [135, 89] on input "**********" at bounding box center [354, 89] width 690 height 13
click at [97, 154] on li "2025年09月23日(火)" at bounding box center [354, 149] width 690 height 19
type input "**********"
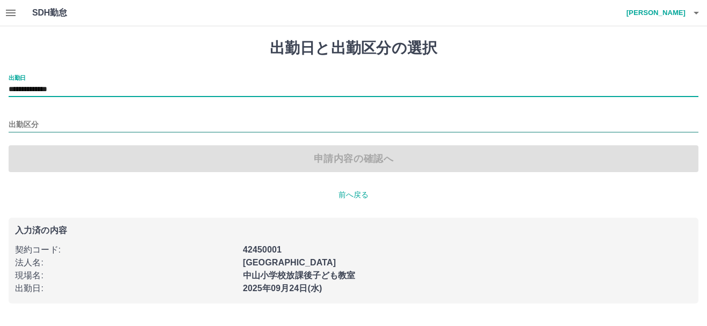
click at [57, 126] on input "出勤区分" at bounding box center [354, 125] width 690 height 13
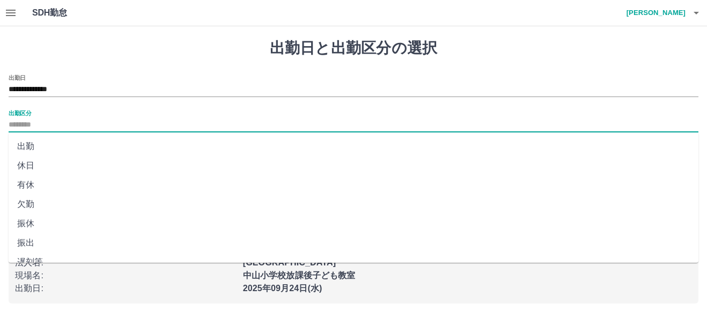
click at [39, 164] on li "休日" at bounding box center [354, 165] width 690 height 19
type input "**"
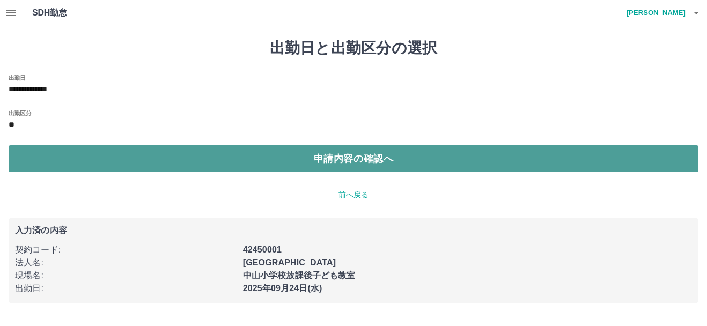
click at [364, 164] on button "申請内容の確認へ" at bounding box center [354, 158] width 690 height 27
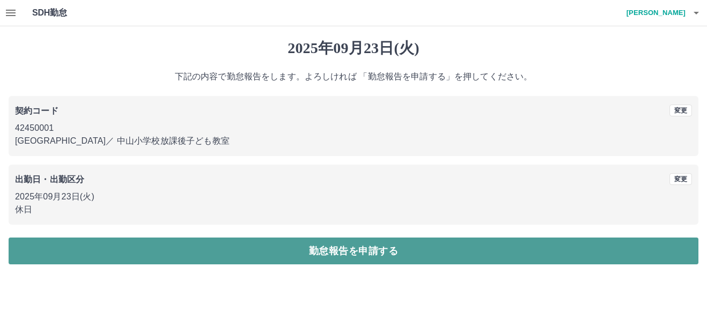
click at [341, 252] on button "勤怠報告を申請する" at bounding box center [354, 251] width 690 height 27
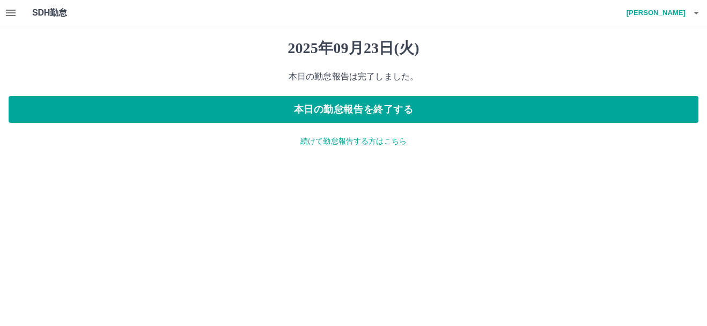
click at [346, 143] on p "続けて勤怠報告する方はこちら" at bounding box center [354, 141] width 690 height 11
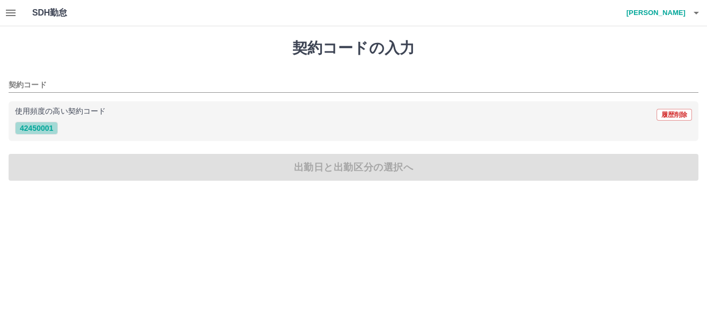
click at [39, 126] on button "42450001" at bounding box center [36, 128] width 43 height 13
type input "********"
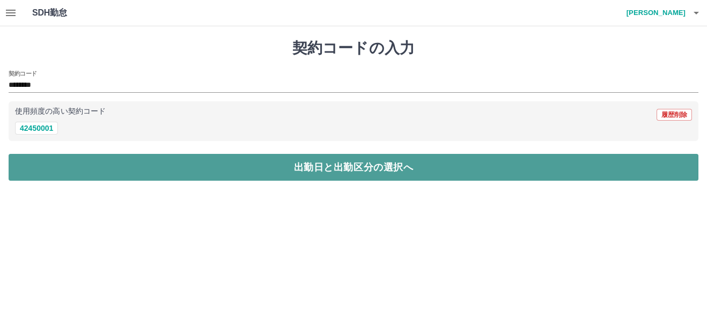
click at [376, 164] on button "出勤日と出勤区分の選択へ" at bounding box center [354, 167] width 690 height 27
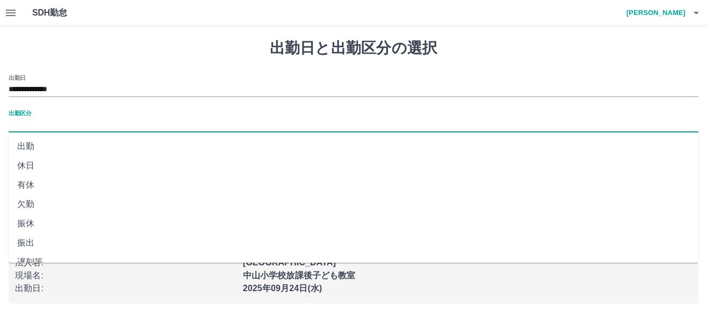
click at [58, 123] on input "出勤区分" at bounding box center [354, 125] width 690 height 13
click at [696, 15] on icon "button" at bounding box center [696, 12] width 13 height 13
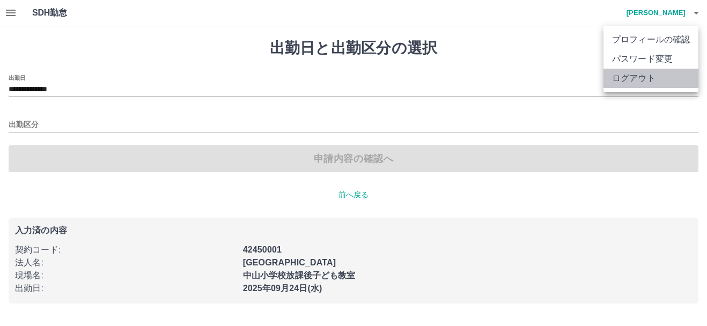
click at [641, 81] on li "ログアウト" at bounding box center [651, 78] width 95 height 19
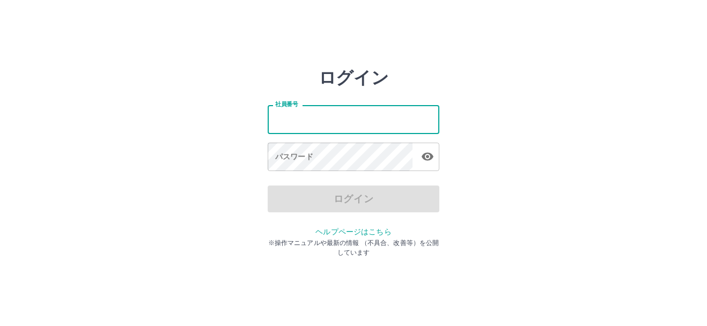
click at [338, 118] on input "社員番号" at bounding box center [354, 119] width 172 height 28
type input "*******"
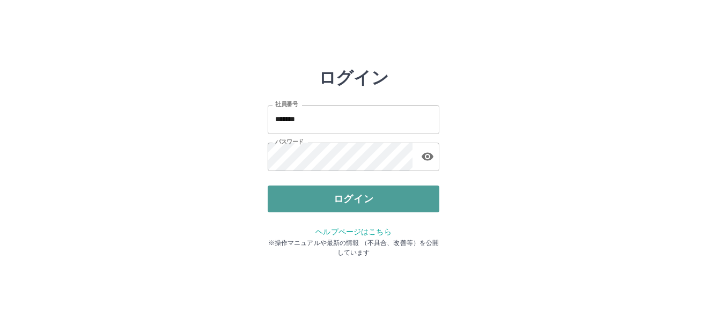
click at [360, 205] on button "ログイン" at bounding box center [354, 199] width 172 height 27
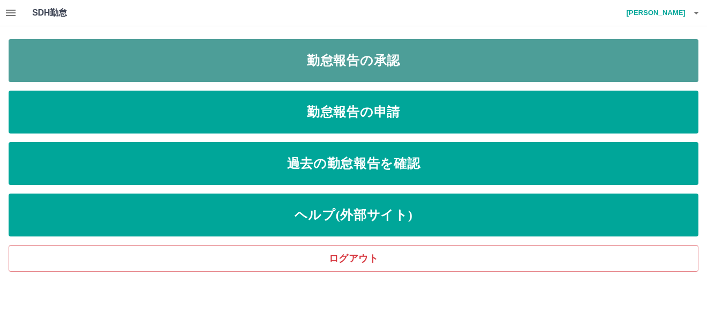
click at [382, 56] on link "勤怠報告の承認" at bounding box center [354, 60] width 690 height 43
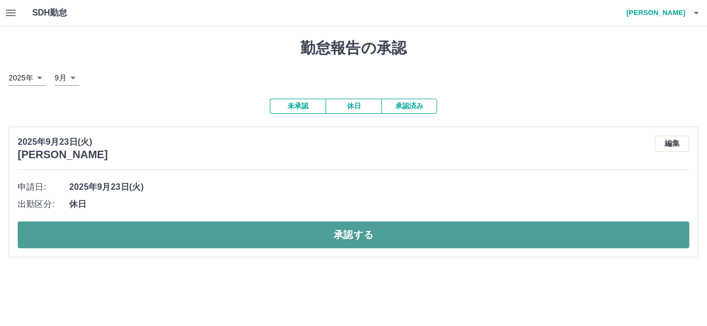
click at [337, 233] on button "承認する" at bounding box center [354, 235] width 672 height 27
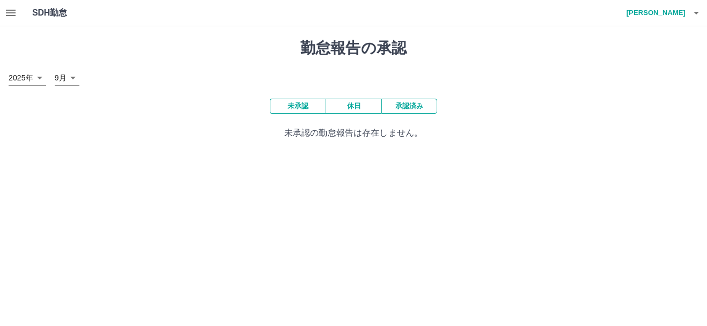
click at [696, 13] on icon "button" at bounding box center [696, 13] width 5 height 3
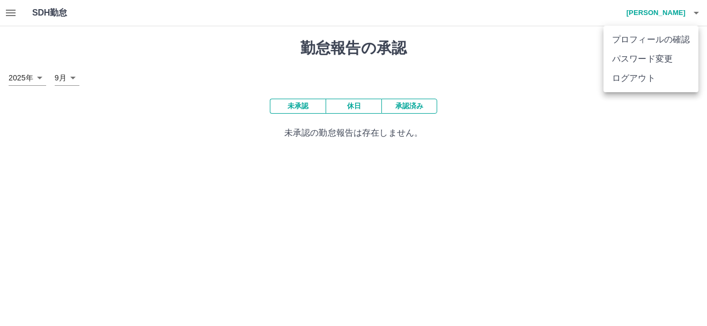
click at [623, 83] on li "ログアウト" at bounding box center [651, 78] width 95 height 19
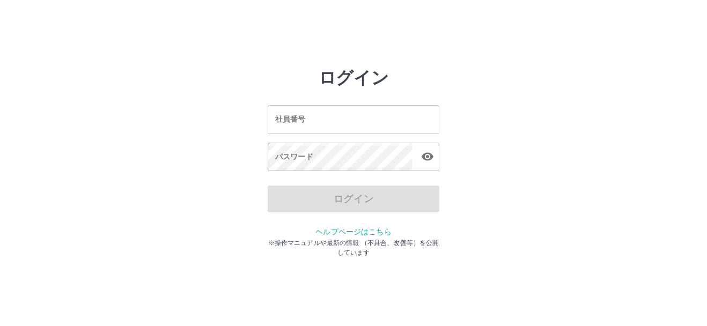
click at [305, 120] on input "社員番号" at bounding box center [354, 119] width 172 height 28
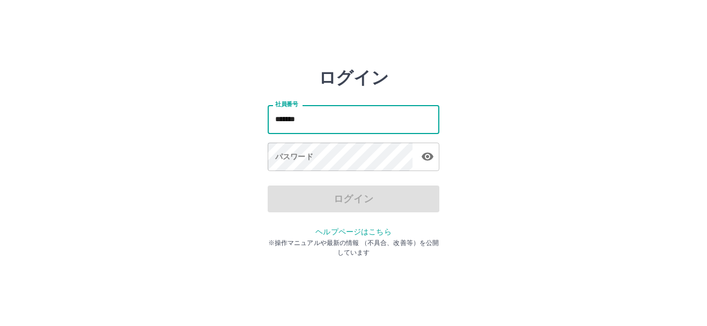
type input "*******"
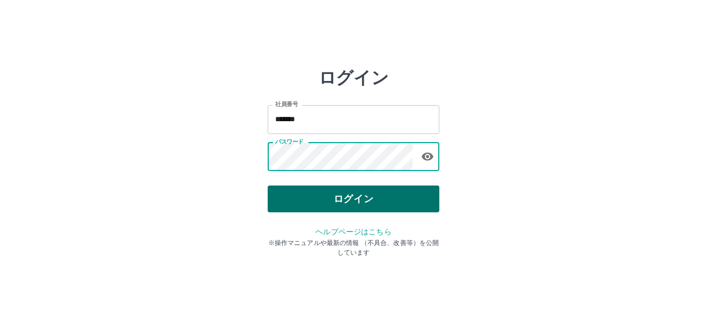
click at [349, 201] on button "ログイン" at bounding box center [354, 199] width 172 height 27
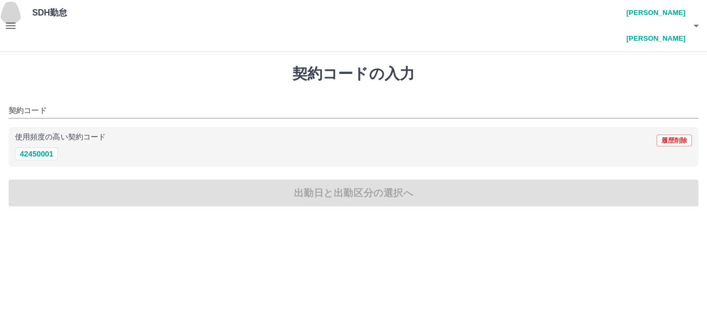
click at [8, 23] on icon "button" at bounding box center [11, 26] width 10 height 6
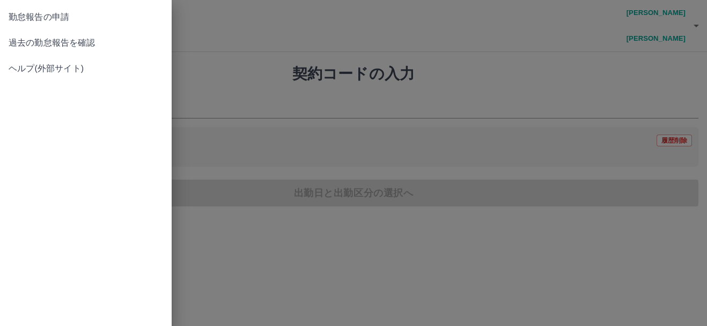
click at [49, 40] on span "過去の勤怠報告を確認" at bounding box center [86, 42] width 155 height 13
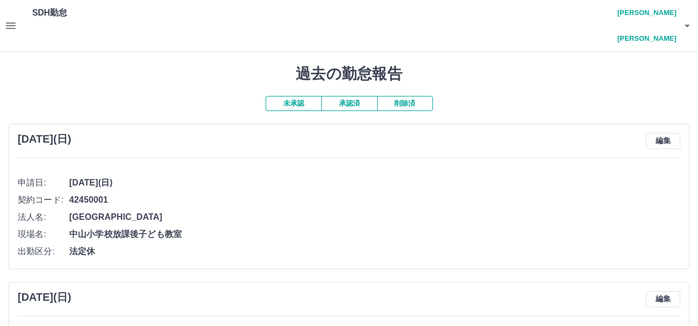
click at [345, 96] on button "承認済" at bounding box center [350, 103] width 56 height 15
click at [10, 19] on icon "button" at bounding box center [10, 25] width 13 height 13
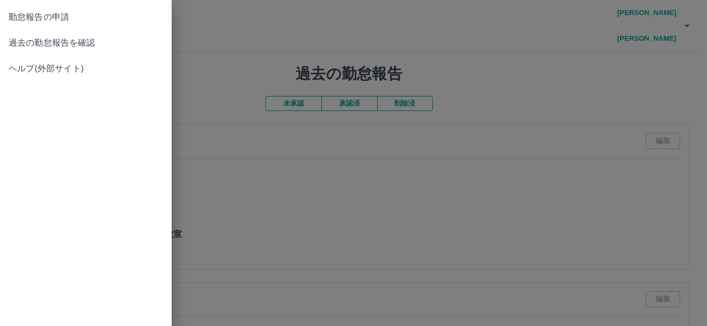
click at [72, 20] on span "勤怠報告の申請" at bounding box center [86, 17] width 155 height 13
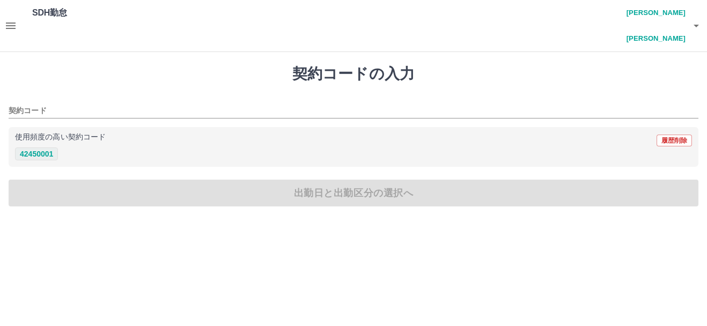
click at [45, 148] on button "42450001" at bounding box center [36, 154] width 43 height 13
type input "********"
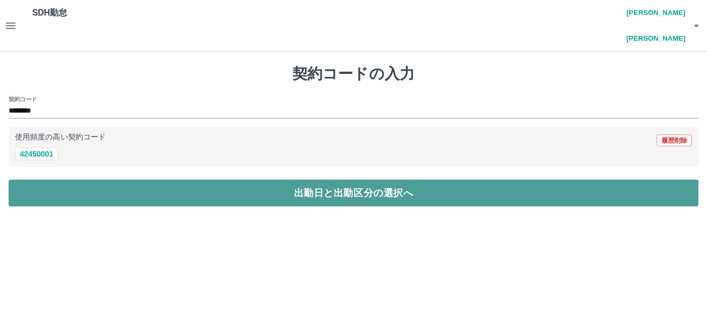
click at [305, 180] on button "出勤日と出勤区分の選択へ" at bounding box center [354, 193] width 690 height 27
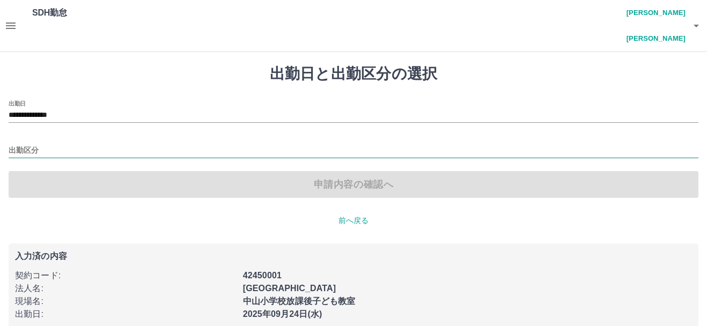
click at [42, 144] on input "出勤区分" at bounding box center [354, 150] width 690 height 13
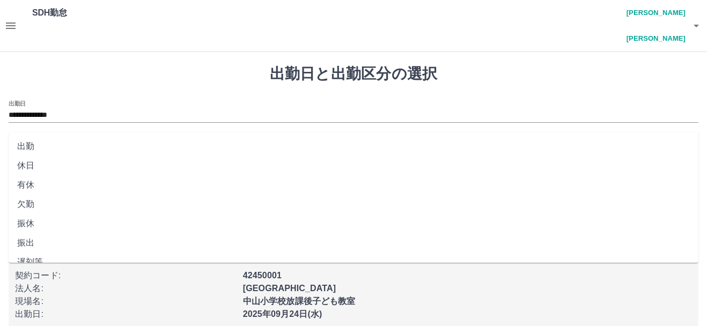
click at [32, 165] on li "休日" at bounding box center [354, 165] width 690 height 19
type input "**"
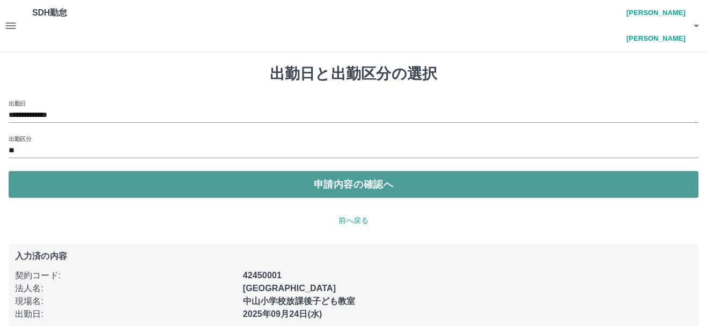
click at [323, 171] on button "申請内容の確認へ" at bounding box center [354, 184] width 690 height 27
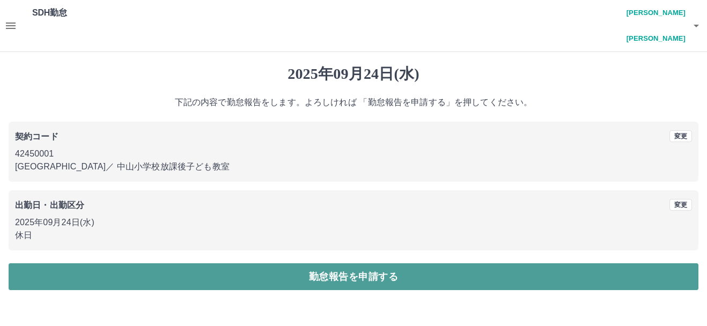
click at [353, 264] on button "勤怠報告を申請する" at bounding box center [354, 277] width 690 height 27
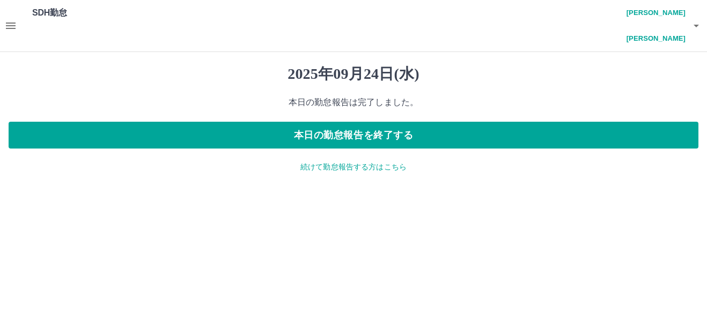
click at [351, 162] on p "続けて勤怠報告する方はこちら" at bounding box center [354, 167] width 690 height 11
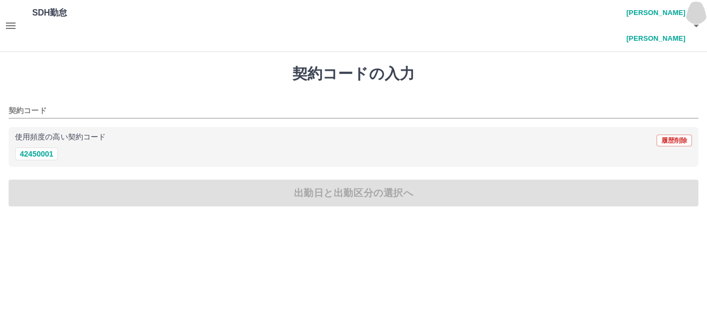
click at [697, 25] on icon "button" at bounding box center [696, 26] width 5 height 3
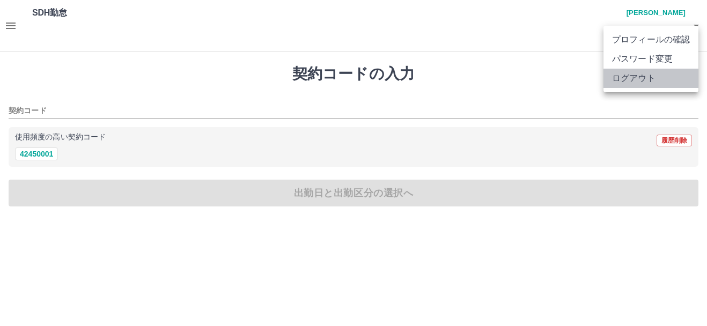
click at [653, 82] on li "ログアウト" at bounding box center [651, 78] width 95 height 19
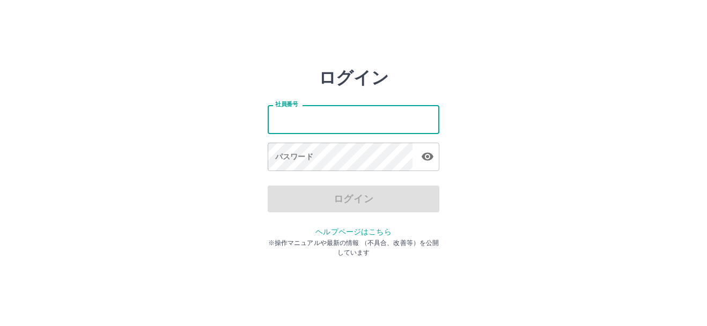
click at [360, 123] on input "社員番号" at bounding box center [354, 119] width 172 height 28
type input "*******"
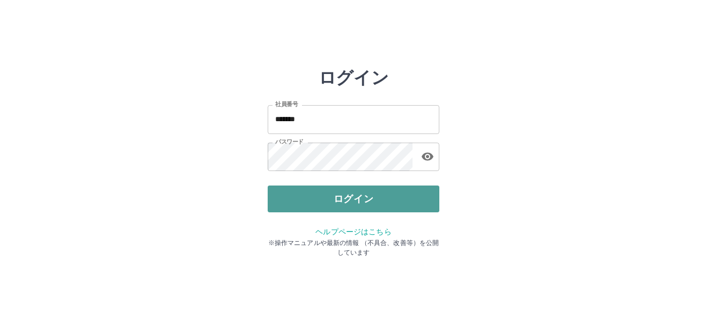
click at [379, 203] on button "ログイン" at bounding box center [354, 199] width 172 height 27
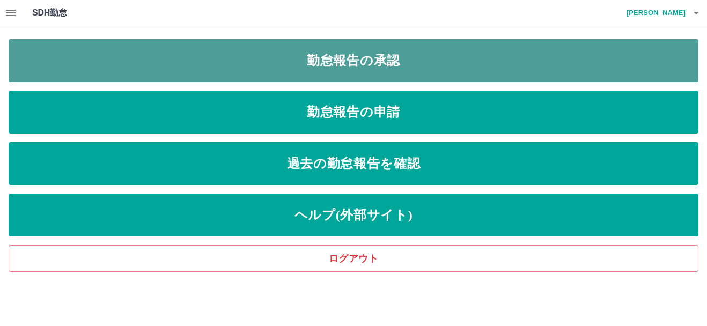
click at [361, 61] on link "勤怠報告の承認" at bounding box center [354, 60] width 690 height 43
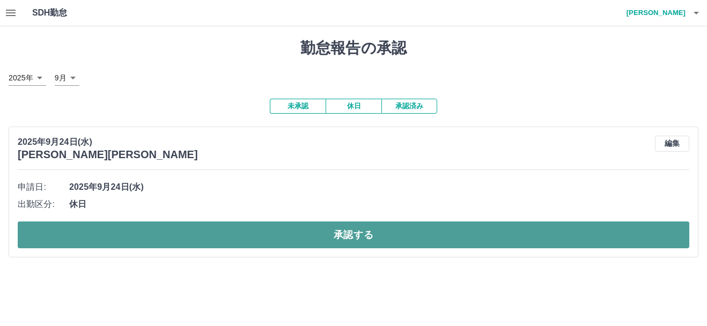
click at [331, 238] on button "承認する" at bounding box center [354, 235] width 672 height 27
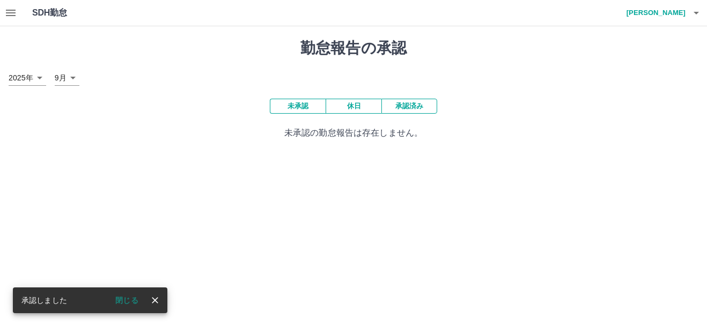
click at [699, 14] on icon "button" at bounding box center [696, 12] width 13 height 13
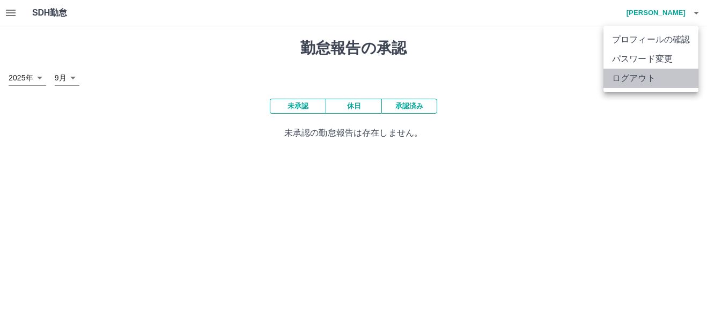
click at [666, 80] on li "ログアウト" at bounding box center [651, 78] width 95 height 19
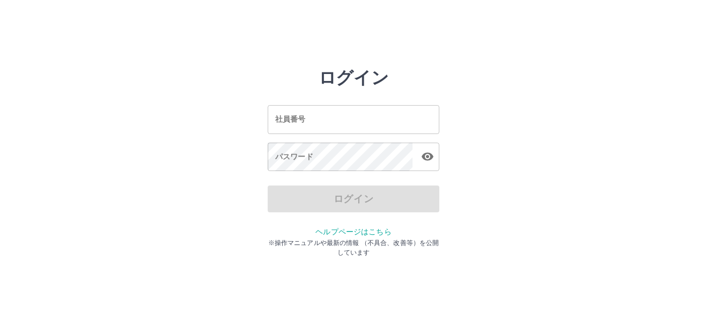
click at [314, 129] on input "社員番号" at bounding box center [354, 119] width 172 height 28
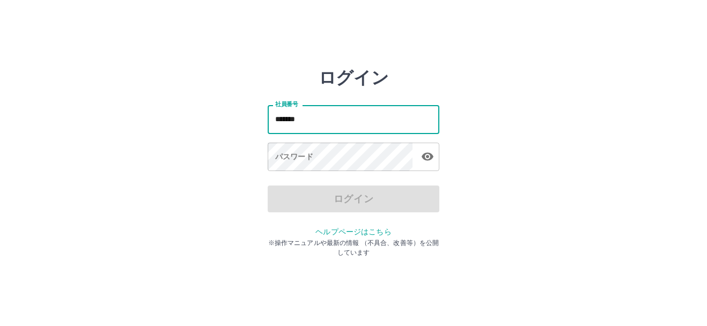
type input "*******"
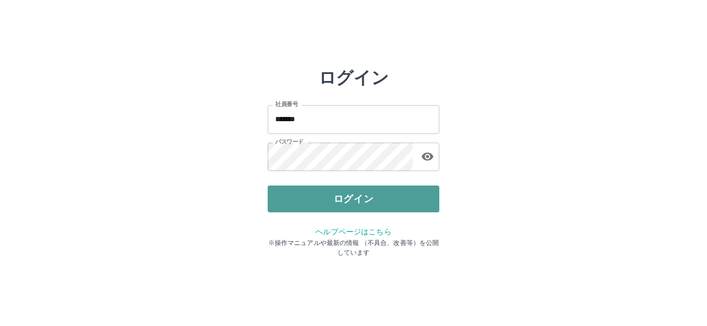
click at [370, 196] on button "ログイン" at bounding box center [354, 199] width 172 height 27
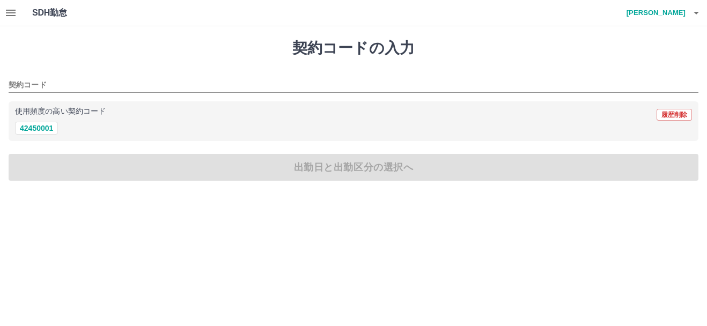
click at [12, 14] on icon "button" at bounding box center [10, 12] width 13 height 13
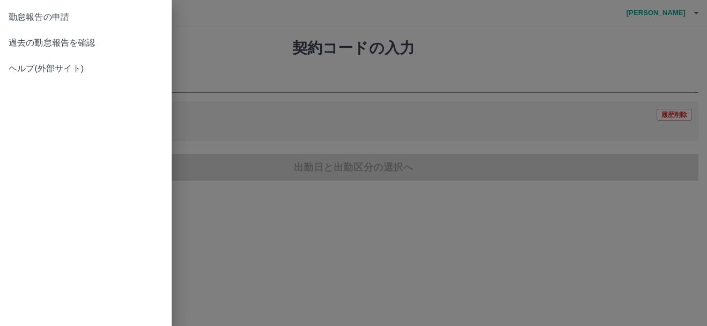
click at [45, 41] on span "過去の勤怠報告を確認" at bounding box center [86, 42] width 155 height 13
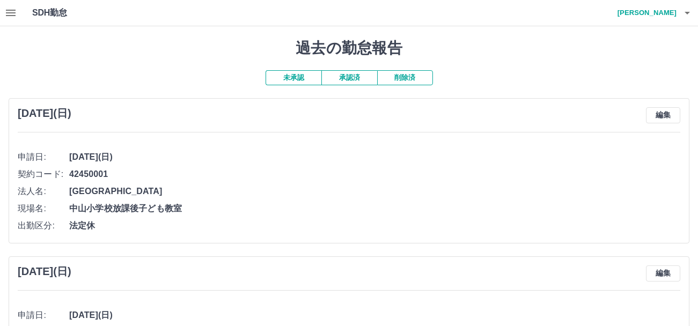
click at [344, 83] on button "承認済" at bounding box center [350, 77] width 56 height 15
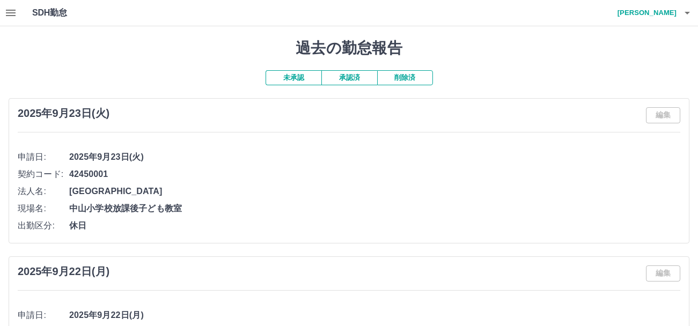
click at [687, 13] on icon "button" at bounding box center [687, 13] width 5 height 3
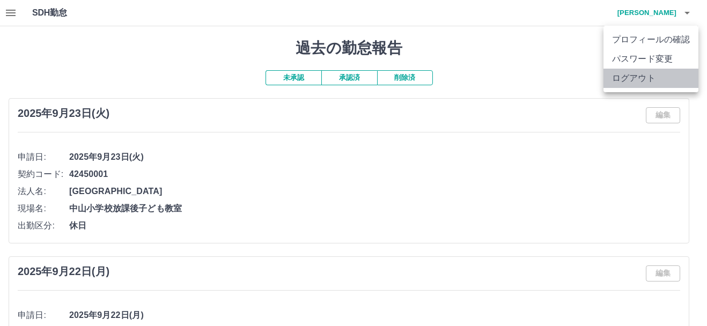
click at [644, 78] on li "ログアウト" at bounding box center [651, 78] width 95 height 19
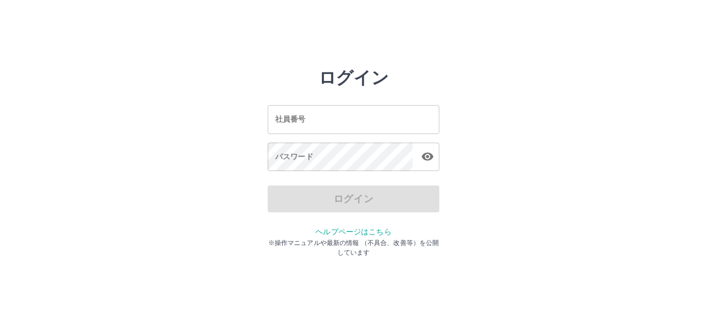
click at [315, 119] on input "社員番号" at bounding box center [354, 119] width 172 height 28
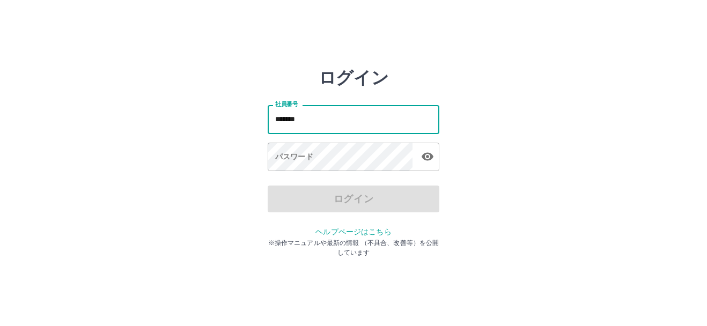
click at [316, 119] on input "*******" at bounding box center [354, 119] width 172 height 28
type input "*******"
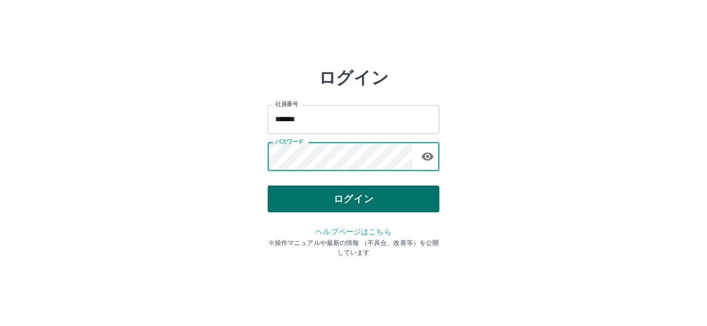
click at [389, 202] on button "ログイン" at bounding box center [354, 199] width 172 height 27
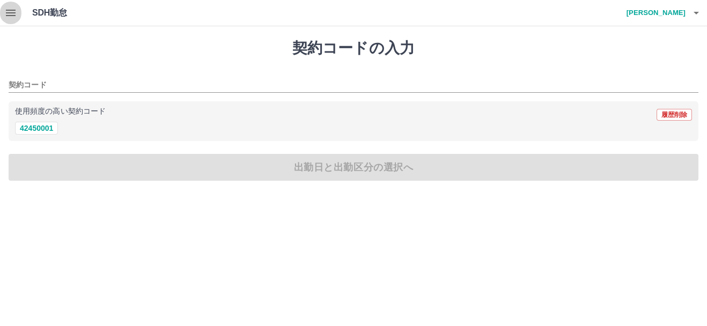
click at [15, 11] on icon "button" at bounding box center [11, 13] width 10 height 6
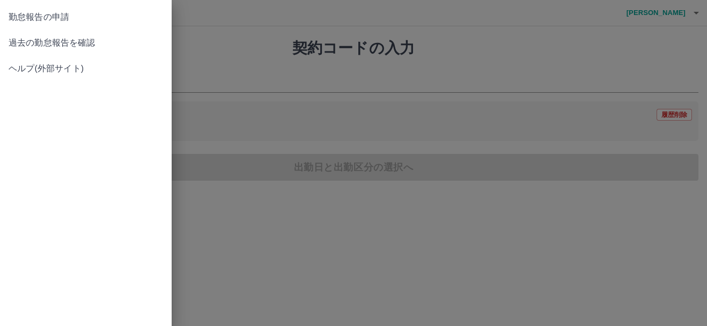
click at [36, 42] on span "過去の勤怠報告を確認" at bounding box center [86, 42] width 155 height 13
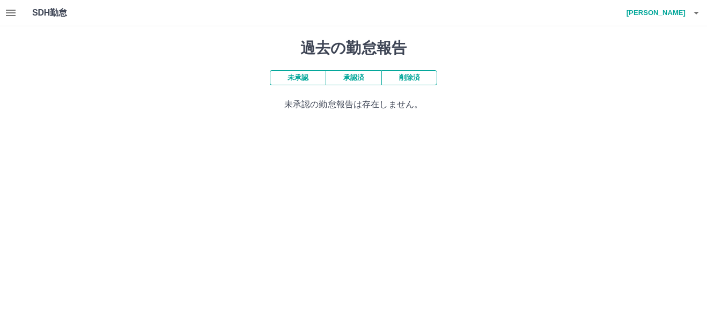
click at [350, 80] on button "承認済" at bounding box center [354, 77] width 56 height 15
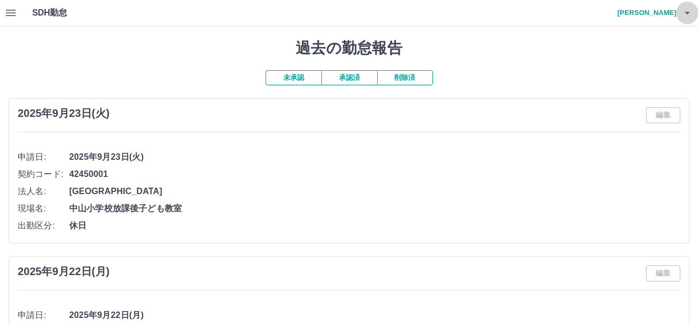
click at [690, 14] on icon "button" at bounding box center [687, 12] width 13 height 13
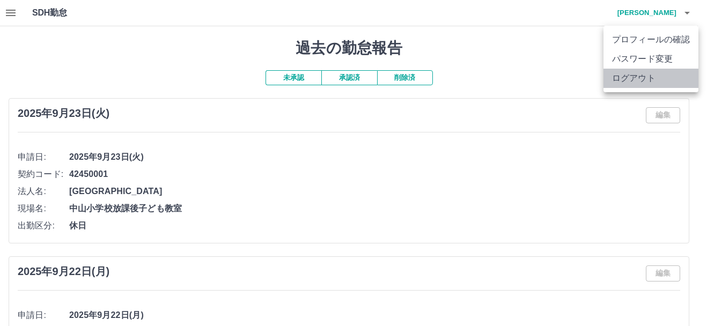
click at [658, 87] on li "ログアウト" at bounding box center [651, 78] width 95 height 19
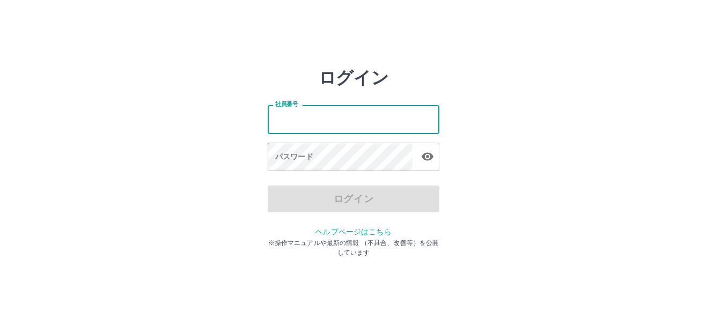
click at [330, 126] on input "社員番号" at bounding box center [354, 119] width 172 height 28
type input "*******"
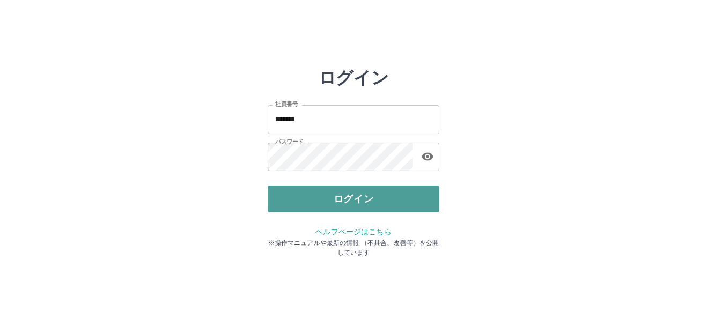
click at [292, 206] on button "ログイン" at bounding box center [354, 199] width 172 height 27
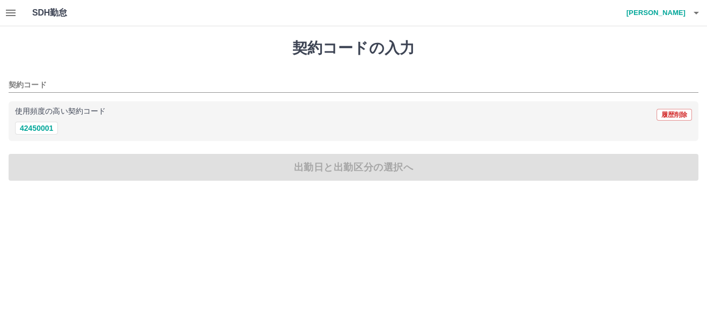
click at [16, 13] on icon "button" at bounding box center [11, 13] width 10 height 6
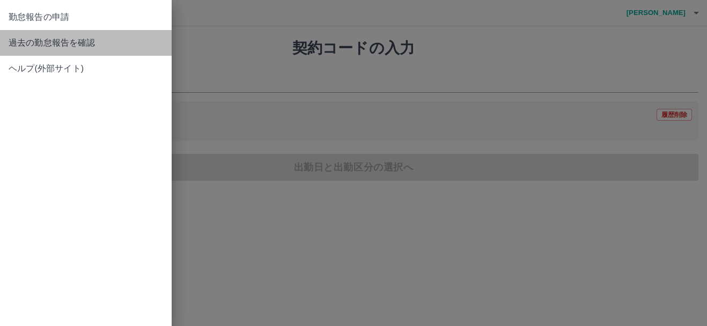
click at [48, 45] on span "過去の勤怠報告を確認" at bounding box center [86, 42] width 155 height 13
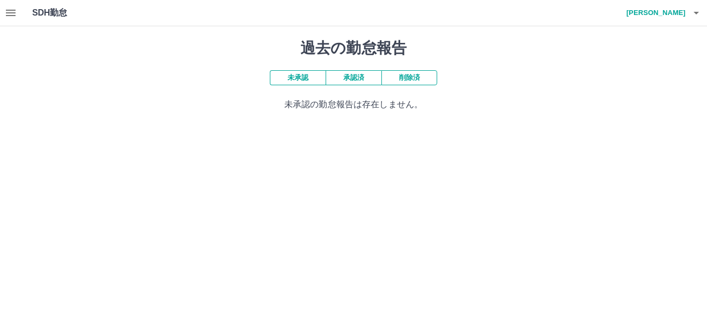
click at [348, 78] on button "承認済" at bounding box center [354, 77] width 56 height 15
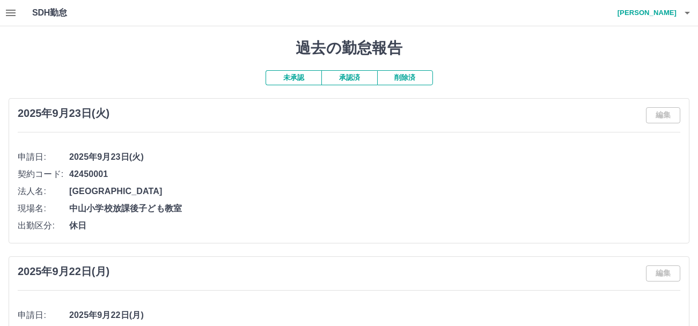
click at [12, 15] on icon "button" at bounding box center [11, 13] width 10 height 6
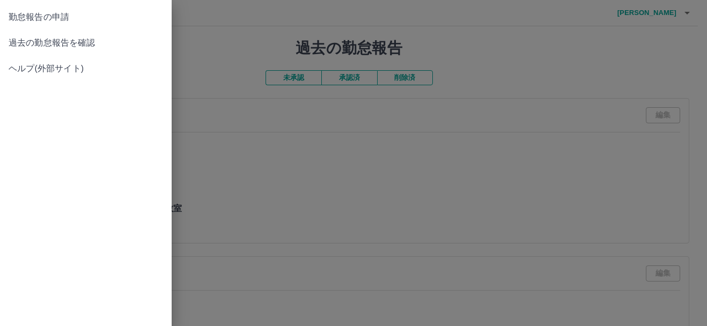
click at [64, 17] on span "勤怠報告の申請" at bounding box center [86, 17] width 155 height 13
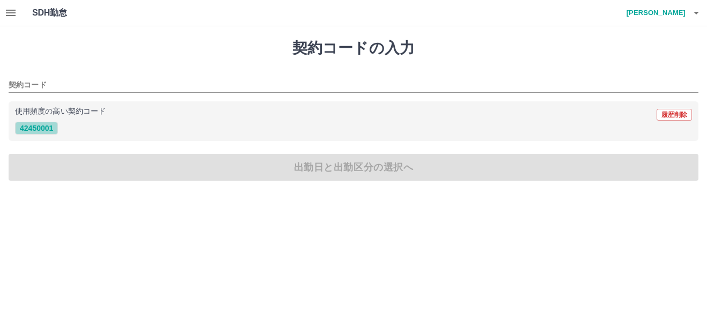
click at [32, 128] on button "42450001" at bounding box center [36, 128] width 43 height 13
type input "********"
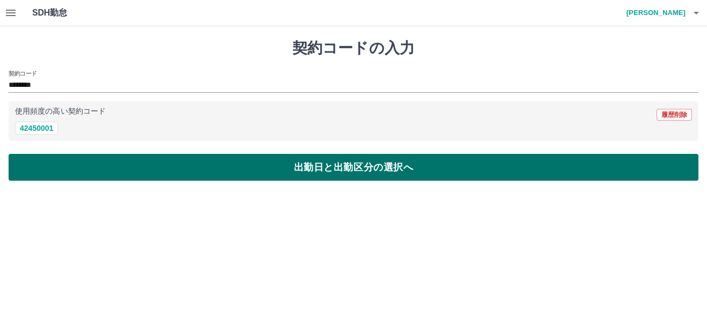
click at [368, 170] on button "出勤日と出勤区分の選択へ" at bounding box center [354, 167] width 690 height 27
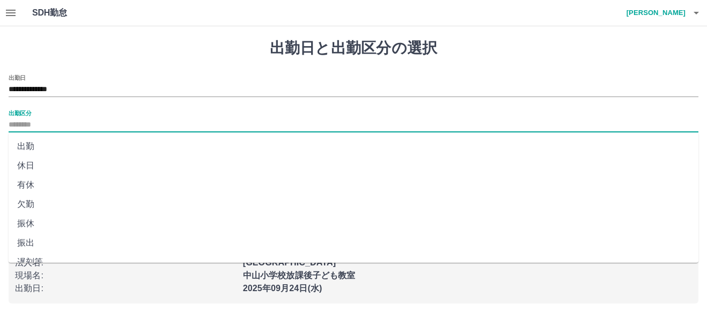
click at [52, 127] on input "出勤区分" at bounding box center [354, 125] width 690 height 13
click at [41, 164] on li "休日" at bounding box center [354, 165] width 690 height 19
type input "**"
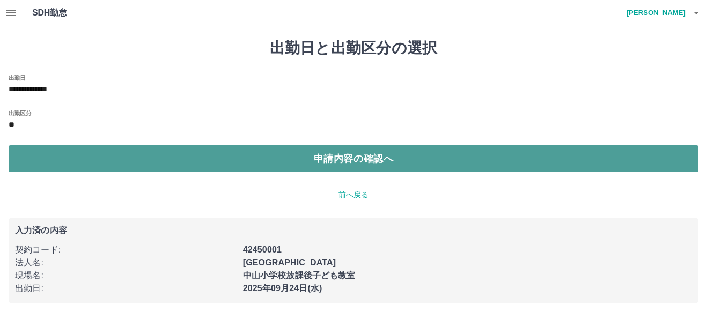
click at [327, 156] on button "申請内容の確認へ" at bounding box center [354, 158] width 690 height 27
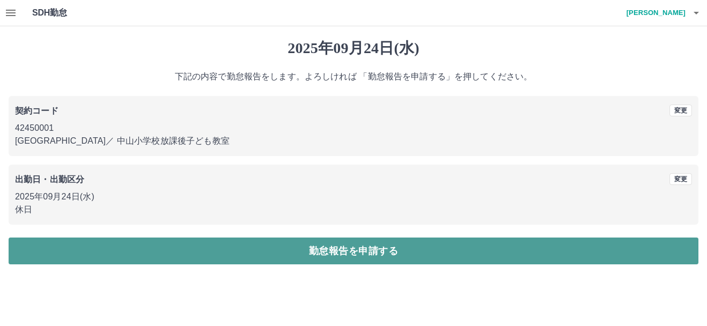
click at [364, 250] on button "勤怠報告を申請する" at bounding box center [354, 251] width 690 height 27
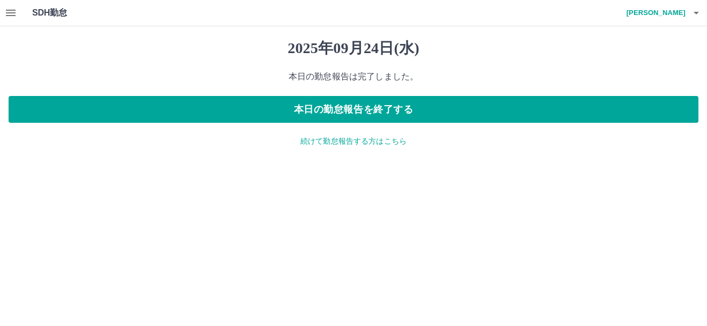
click at [341, 143] on p "続けて勤怠報告する方はこちら" at bounding box center [354, 141] width 690 height 11
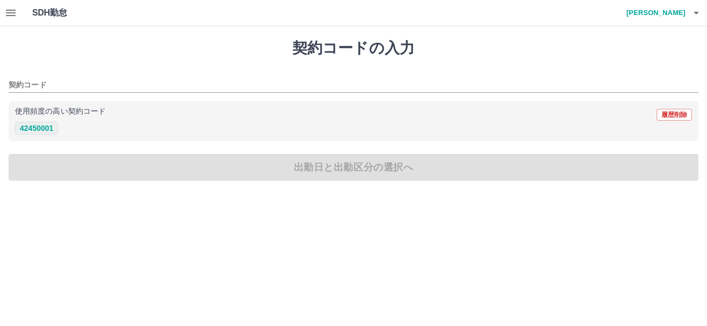
click at [45, 127] on button "42450001" at bounding box center [36, 128] width 43 height 13
type input "********"
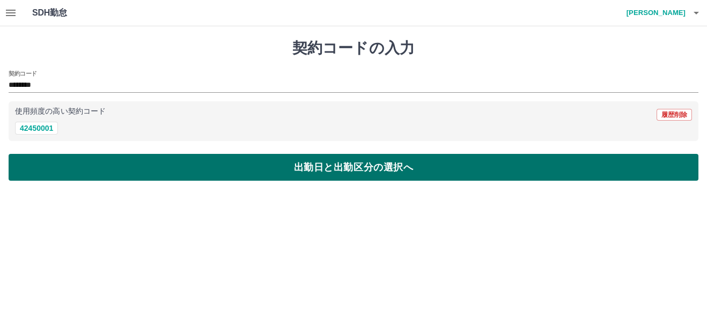
click at [414, 168] on button "出勤日と出勤区分の選択へ" at bounding box center [354, 167] width 690 height 27
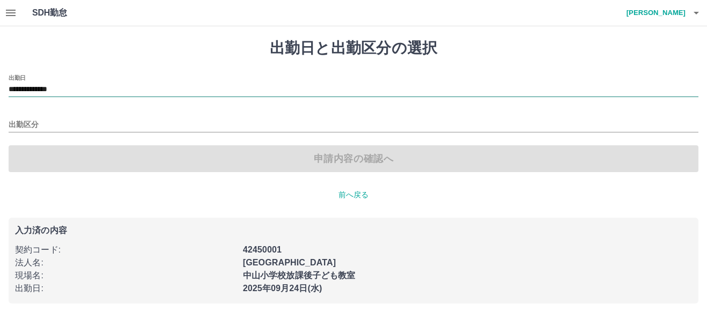
click at [123, 89] on input "**********" at bounding box center [354, 89] width 690 height 13
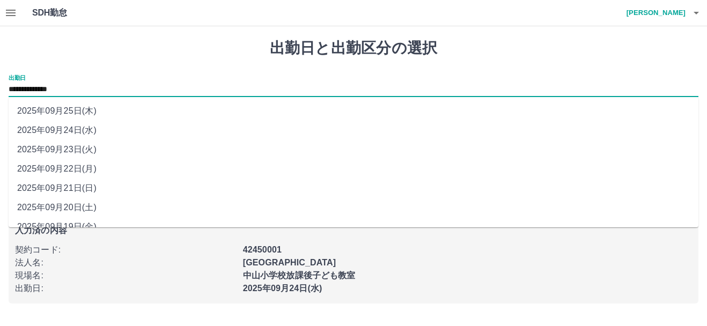
click at [101, 114] on li "2025年09月25日(木)" at bounding box center [354, 110] width 690 height 19
type input "**********"
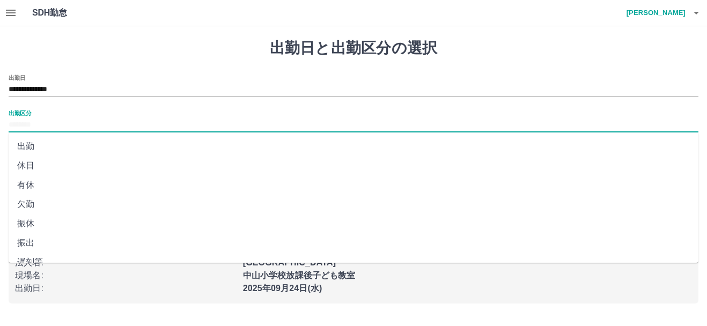
click at [52, 125] on input "出勤区分" at bounding box center [354, 125] width 690 height 13
click at [41, 161] on li "休日" at bounding box center [354, 165] width 690 height 19
type input "**"
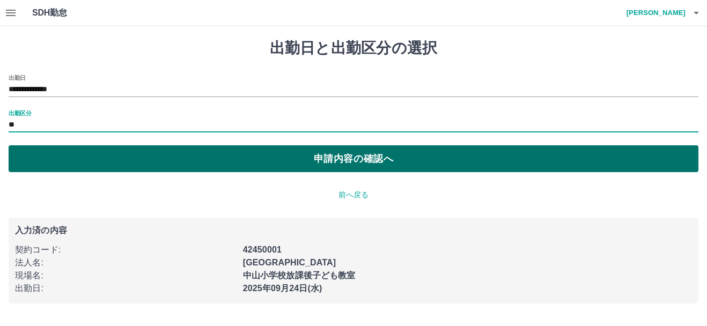
click at [368, 164] on button "申請内容の確認へ" at bounding box center [354, 158] width 690 height 27
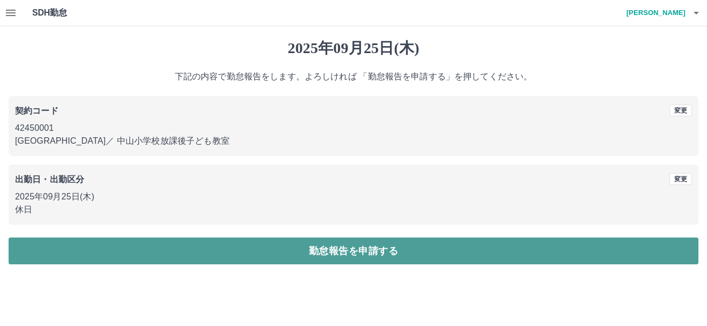
click at [349, 254] on button "勤怠報告を申請する" at bounding box center [354, 251] width 690 height 27
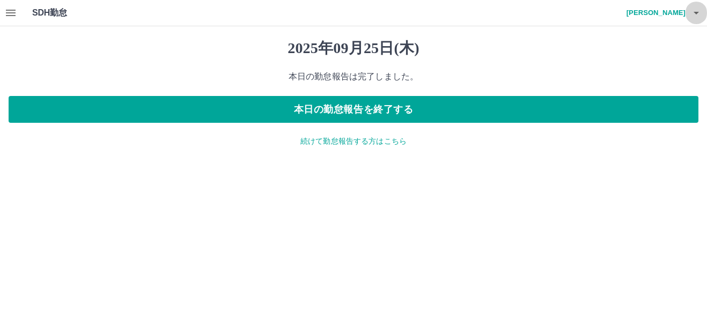
click at [701, 14] on icon "button" at bounding box center [696, 12] width 13 height 13
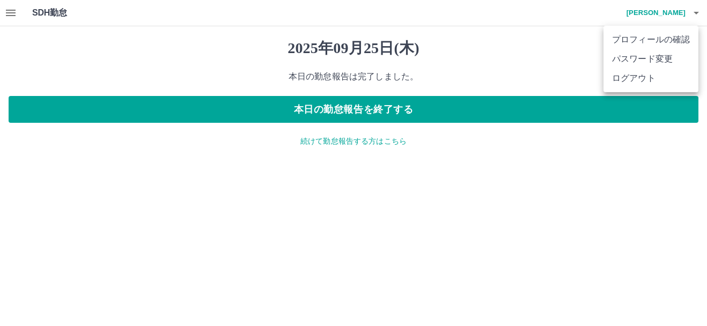
click at [651, 76] on li "ログアウト" at bounding box center [651, 78] width 95 height 19
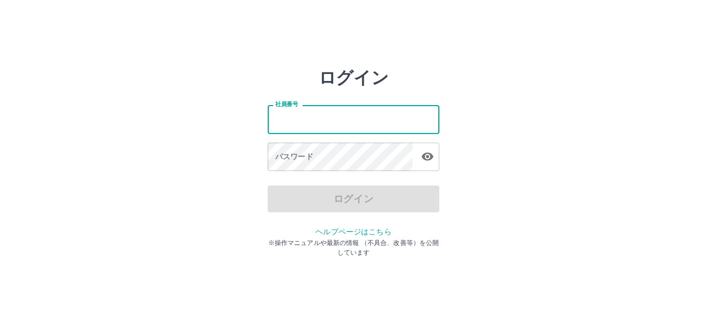
click at [317, 123] on input "社員番号" at bounding box center [354, 119] width 172 height 28
type input "*******"
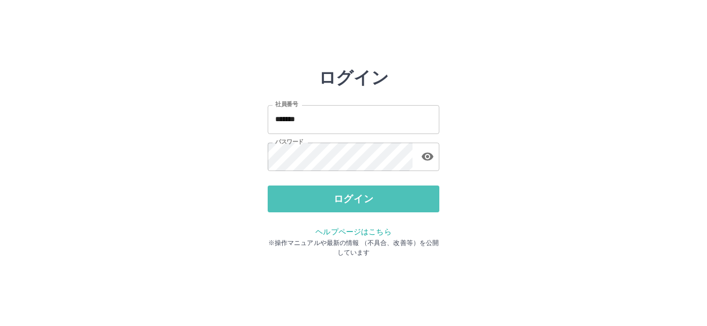
drag, startPoint x: 360, startPoint y: 207, endPoint x: 368, endPoint y: 209, distance: 8.2
click at [362, 207] on button "ログイン" at bounding box center [354, 199] width 172 height 27
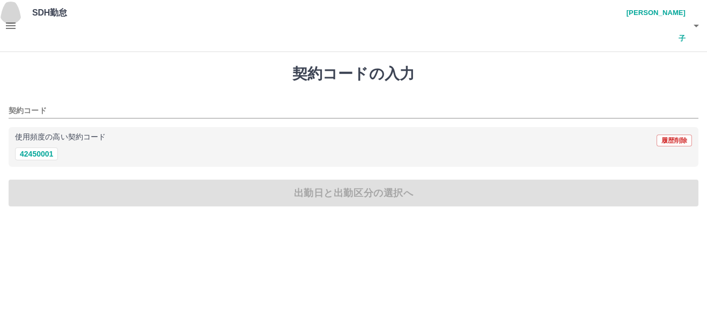
click at [11, 19] on icon "button" at bounding box center [10, 25] width 13 height 13
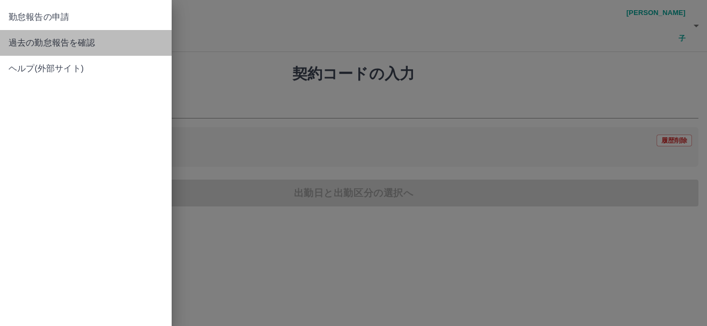
click at [31, 45] on span "過去の勤怠報告を確認" at bounding box center [86, 42] width 155 height 13
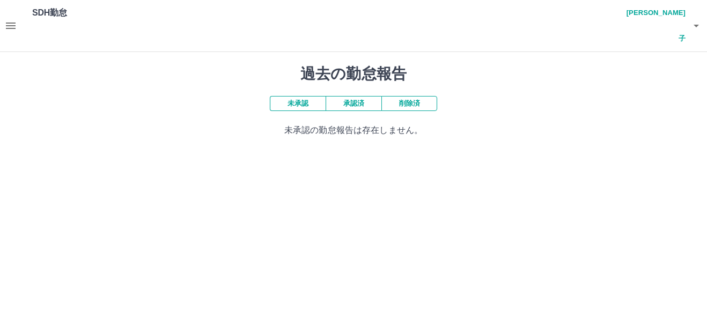
click at [352, 96] on button "承認済" at bounding box center [354, 103] width 56 height 15
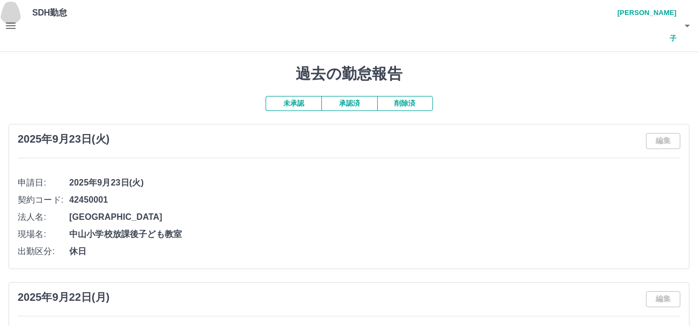
click at [8, 23] on icon "button" at bounding box center [11, 26] width 10 height 6
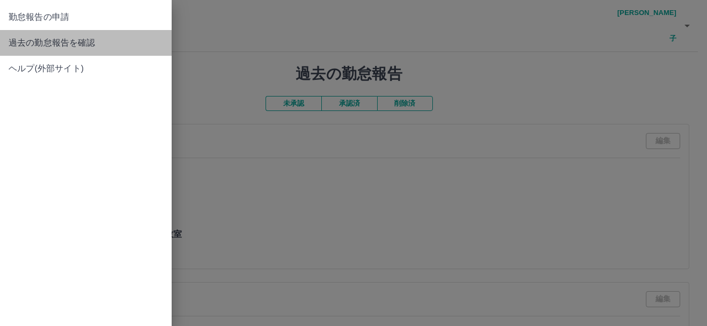
click at [53, 44] on span "過去の勤怠報告を確認" at bounding box center [86, 42] width 155 height 13
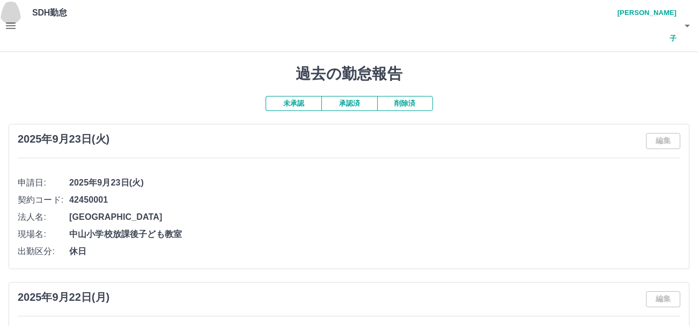
click at [9, 19] on icon "button" at bounding box center [10, 25] width 13 height 13
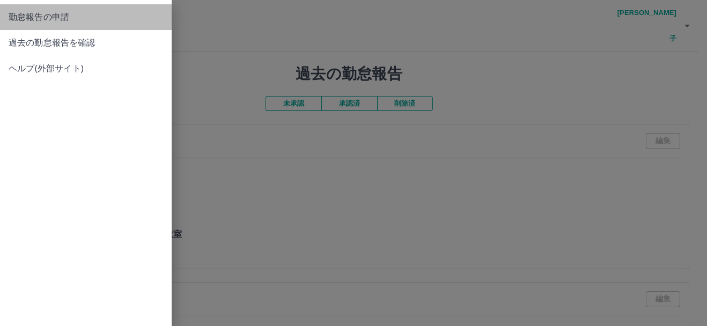
click at [41, 25] on link "勤怠報告の申請" at bounding box center [86, 17] width 172 height 26
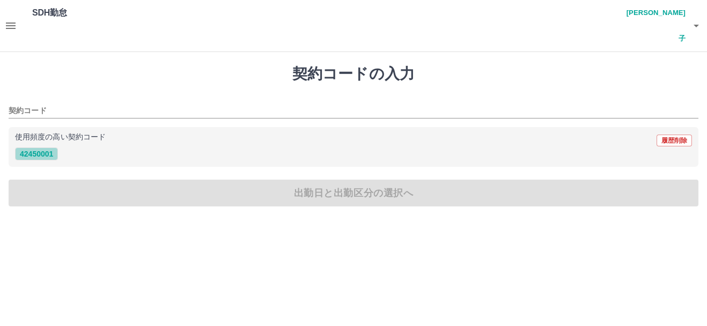
click at [56, 148] on button "42450001" at bounding box center [36, 154] width 43 height 13
type input "********"
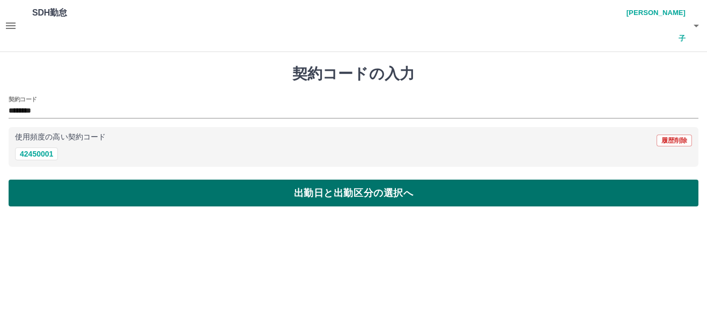
click at [334, 180] on button "出勤日と出勤区分の選択へ" at bounding box center [354, 193] width 690 height 27
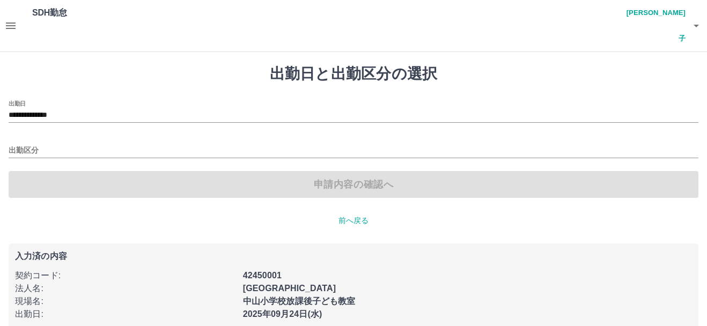
click at [85, 136] on div "出勤区分" at bounding box center [354, 147] width 690 height 23
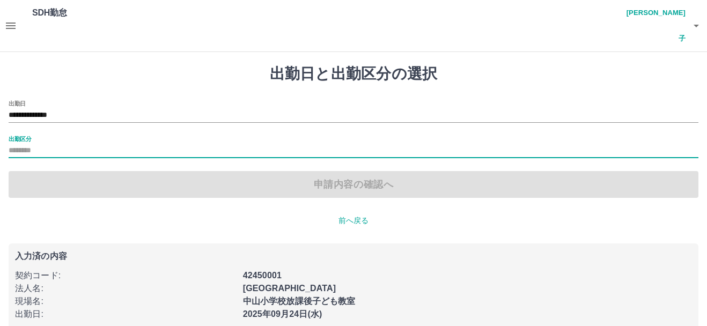
click at [34, 144] on input "出勤区分" at bounding box center [354, 150] width 690 height 13
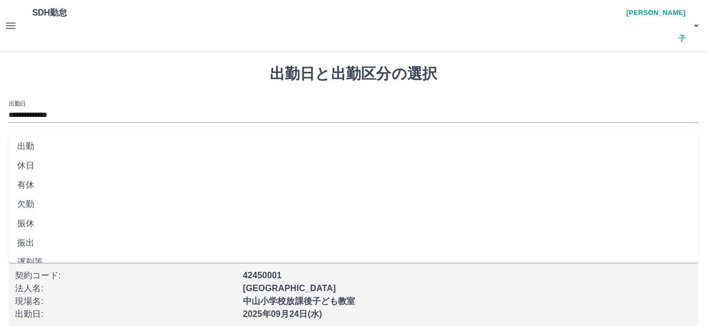
click at [39, 164] on li "休日" at bounding box center [354, 165] width 690 height 19
type input "**"
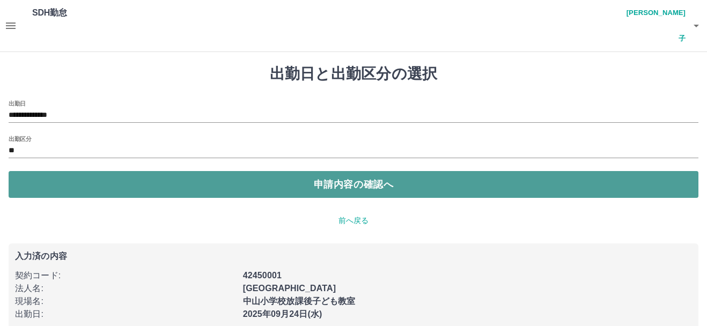
click at [325, 171] on button "申請内容の確認へ" at bounding box center [354, 184] width 690 height 27
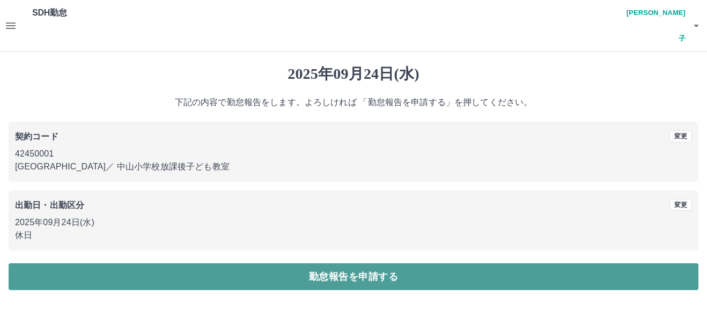
click at [340, 264] on button "勤怠報告を申請する" at bounding box center [354, 277] width 690 height 27
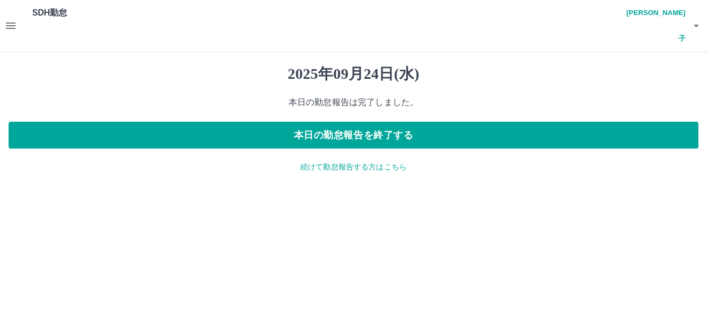
click at [337, 162] on p "続けて勤怠報告する方はこちら" at bounding box center [354, 167] width 690 height 11
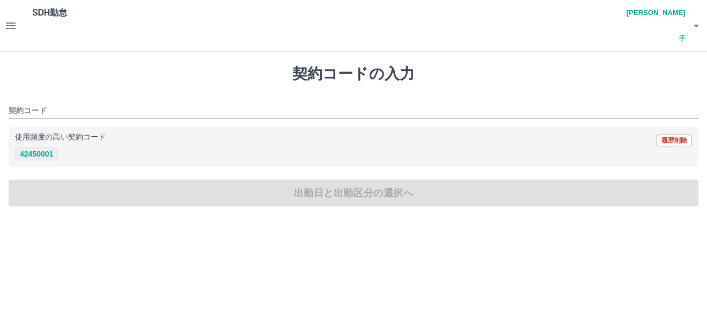
click at [39, 148] on button "42450001" at bounding box center [36, 154] width 43 height 13
type input "********"
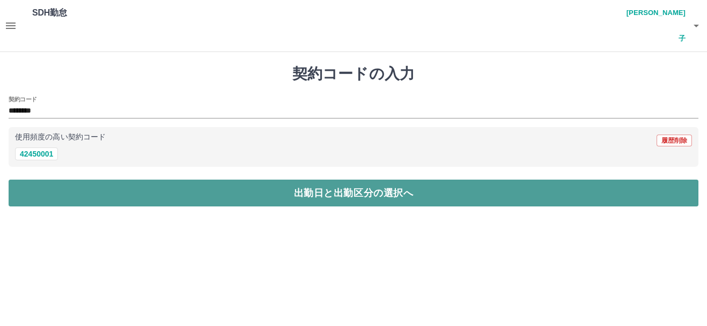
click at [381, 180] on button "出勤日と出勤区分の選択へ" at bounding box center [354, 193] width 690 height 27
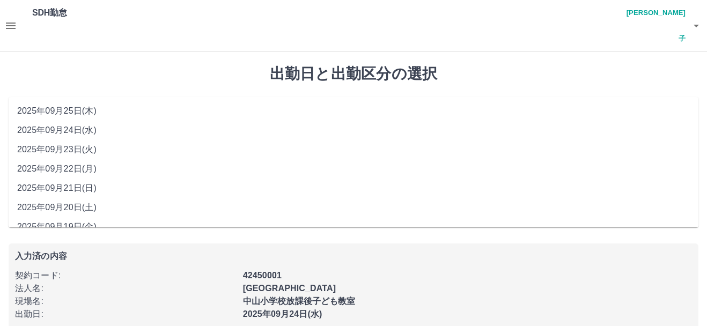
click at [115, 109] on input "**********" at bounding box center [354, 115] width 690 height 13
click at [98, 115] on li "2025年09月25日(木)" at bounding box center [354, 110] width 690 height 19
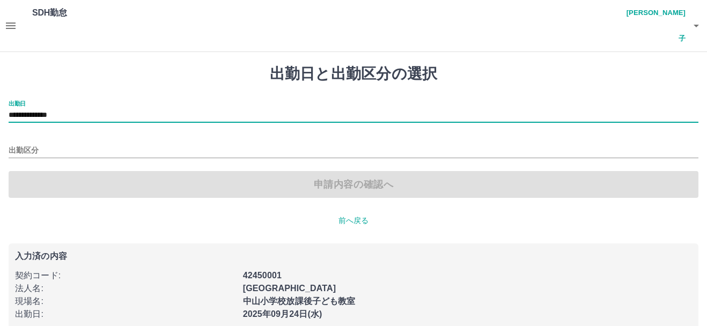
type input "**********"
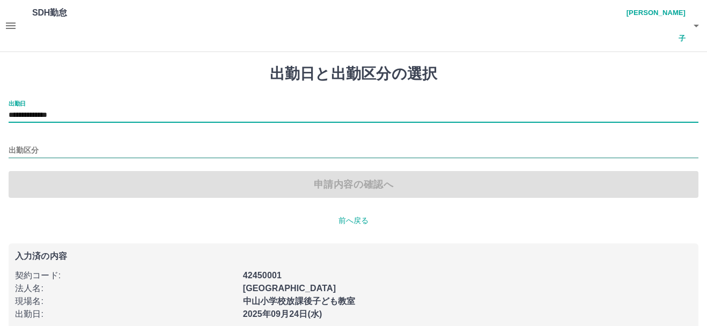
click at [52, 144] on input "出勤区分" at bounding box center [354, 150] width 690 height 13
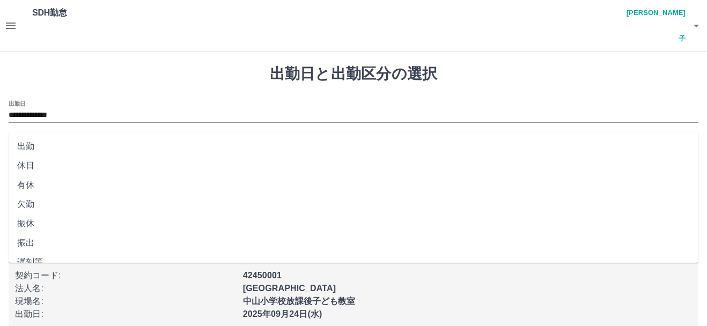
click at [29, 164] on li "休日" at bounding box center [354, 165] width 690 height 19
type input "**"
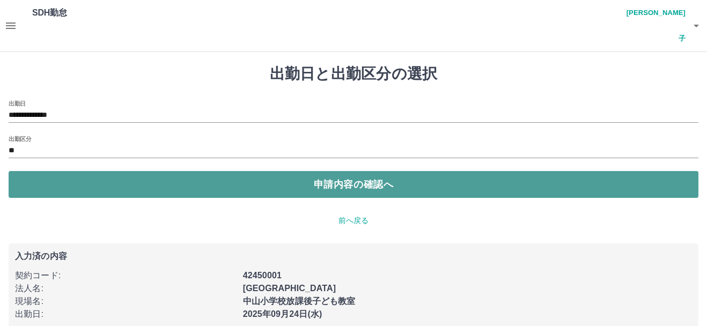
click at [353, 171] on button "申請内容の確認へ" at bounding box center [354, 184] width 690 height 27
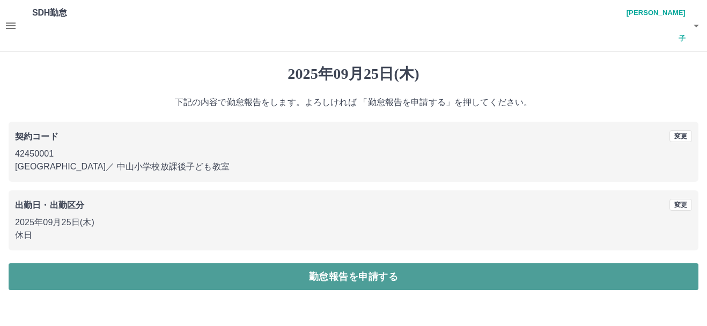
click at [391, 264] on button "勤怠報告を申請する" at bounding box center [354, 277] width 690 height 27
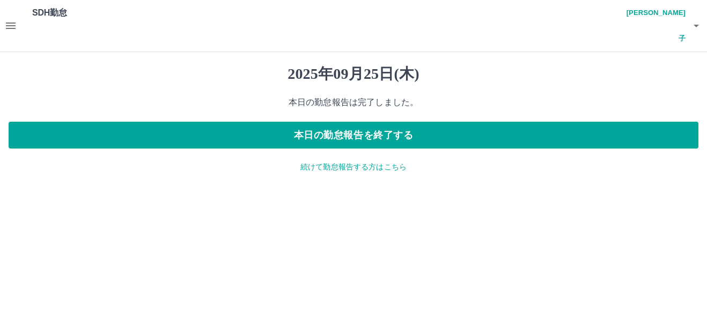
click at [694, 19] on icon "button" at bounding box center [696, 25] width 13 height 13
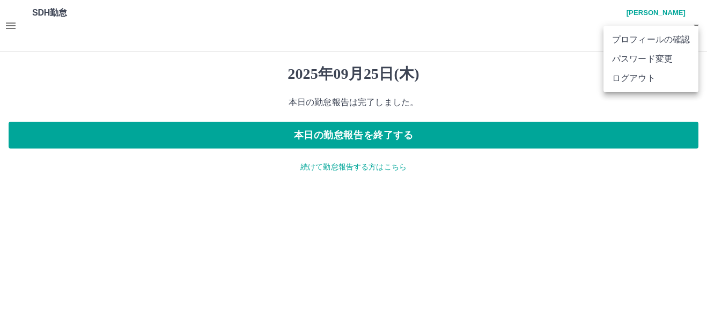
click at [666, 76] on li "ログアウト" at bounding box center [651, 78] width 95 height 19
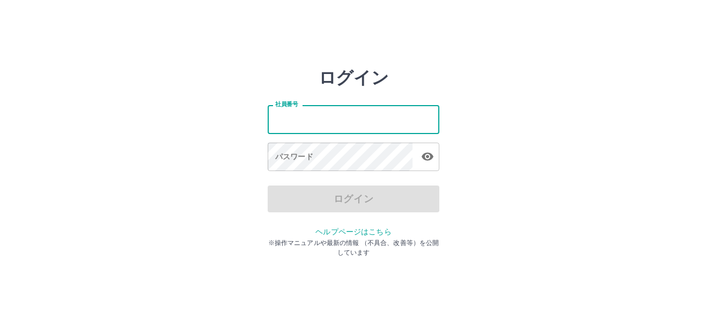
click at [364, 120] on input "社員番号" at bounding box center [354, 119] width 172 height 28
type input "*******"
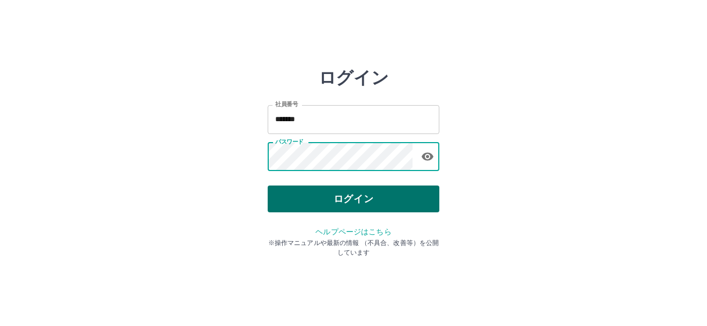
click at [332, 194] on button "ログイン" at bounding box center [354, 199] width 172 height 27
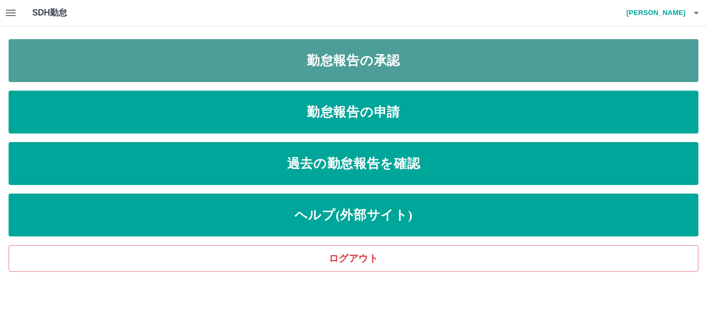
click at [389, 57] on link "勤怠報告の承認" at bounding box center [354, 60] width 690 height 43
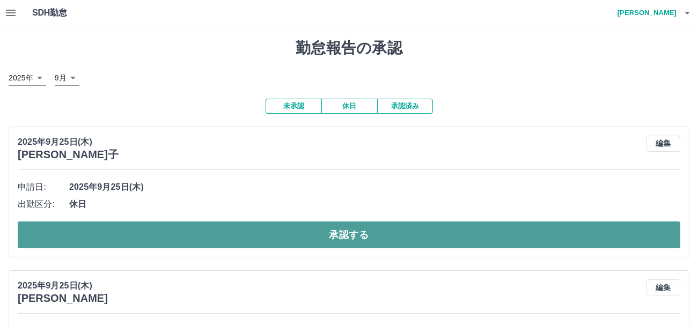
click at [350, 236] on button "承認する" at bounding box center [349, 235] width 663 height 27
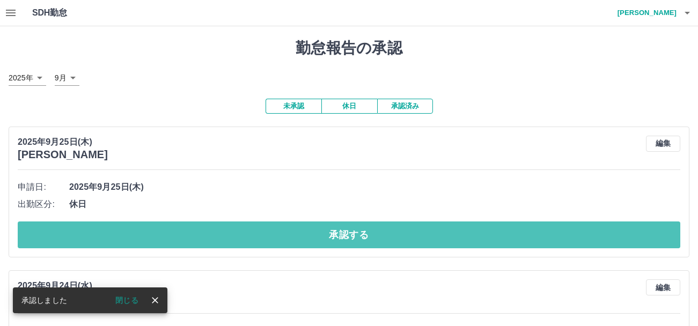
click at [350, 236] on button "承認する" at bounding box center [349, 235] width 663 height 27
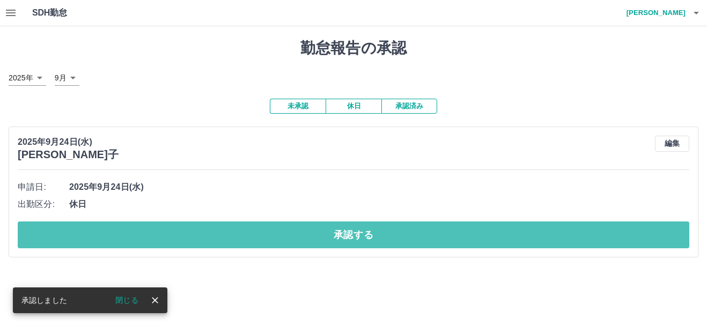
click at [350, 236] on button "承認する" at bounding box center [354, 235] width 672 height 27
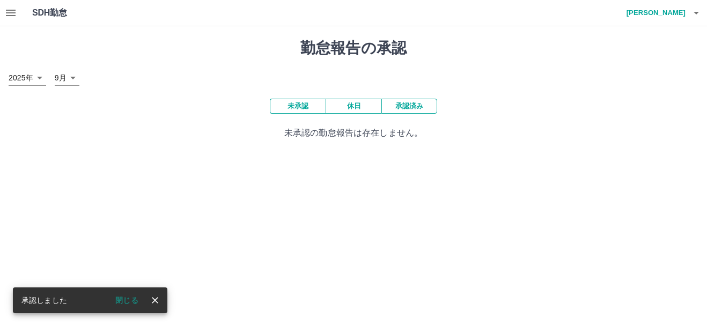
click at [694, 13] on icon "button" at bounding box center [696, 12] width 13 height 13
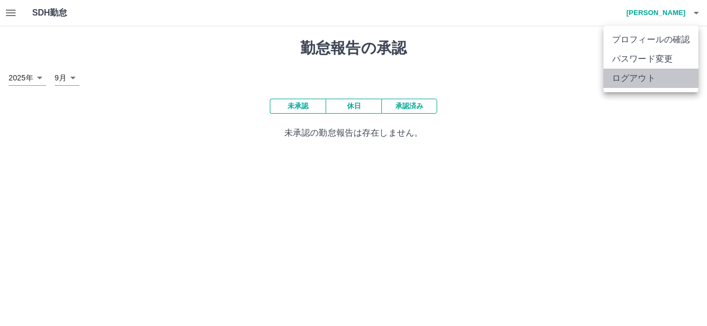
click at [627, 83] on li "ログアウト" at bounding box center [651, 78] width 95 height 19
